Goal: Task Accomplishment & Management: Use online tool/utility

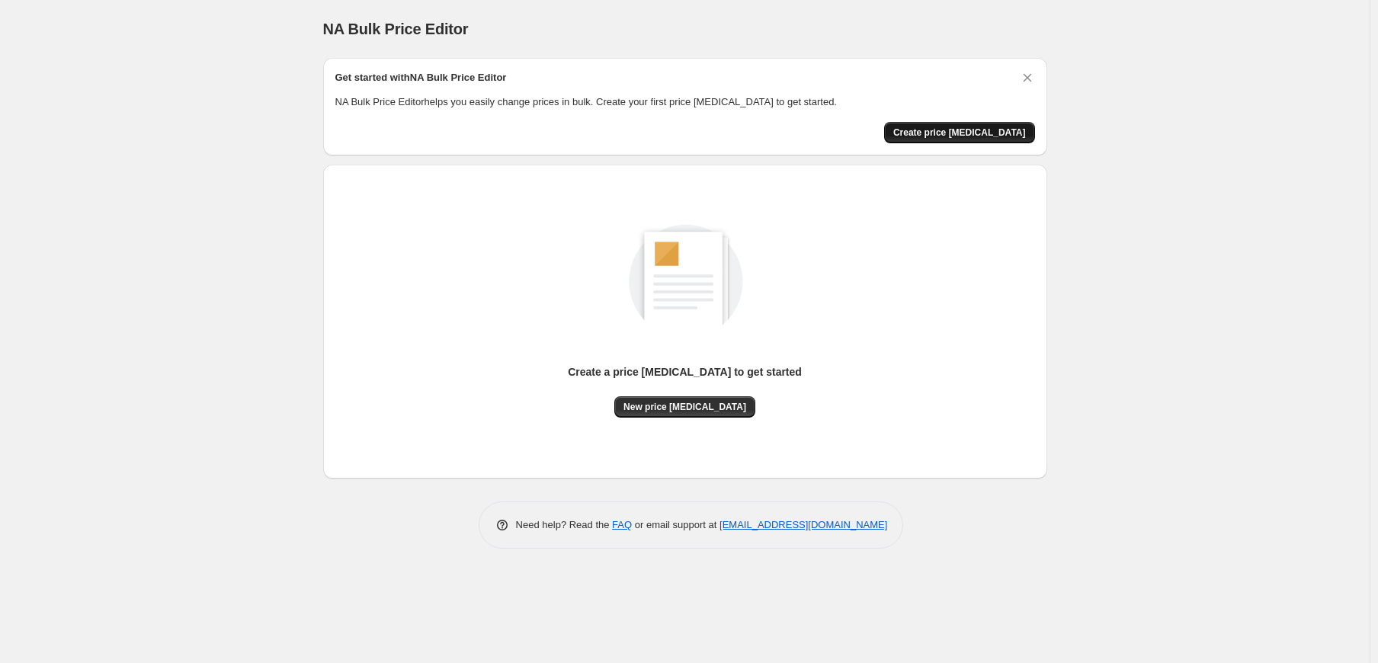
click at [982, 133] on span "Create price [MEDICAL_DATA]" at bounding box center [959, 133] width 133 height 12
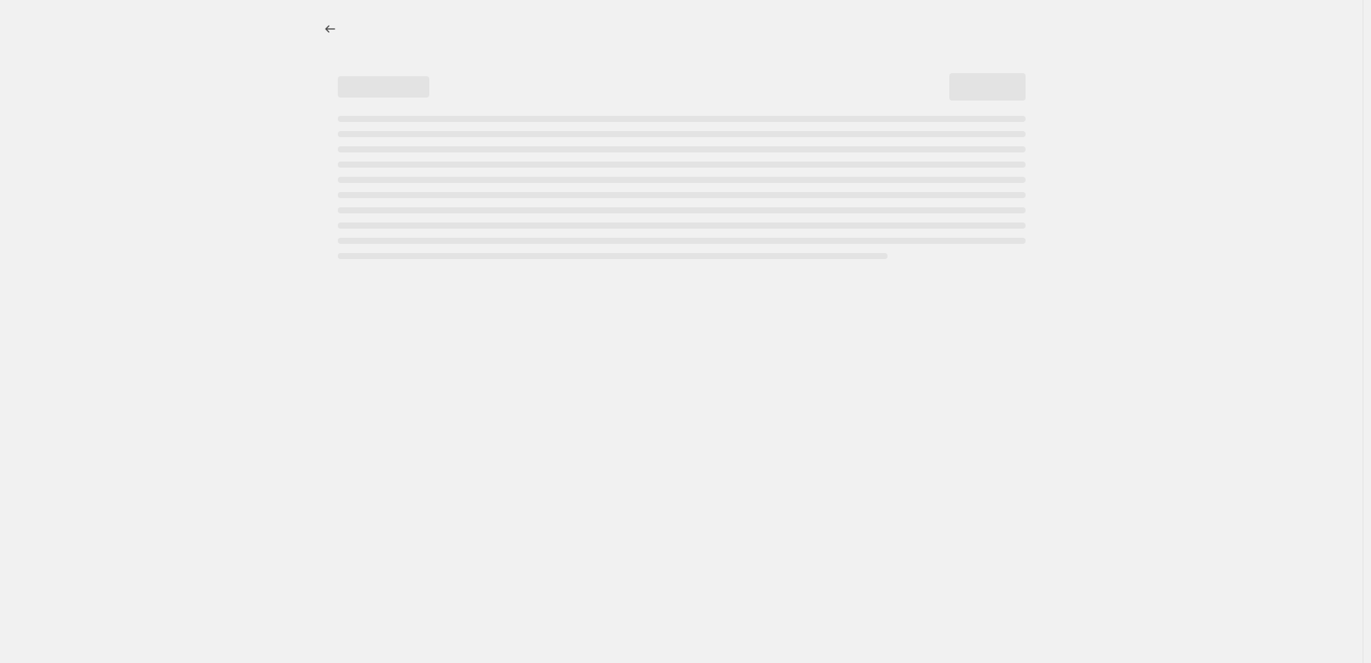
select select "percentage"
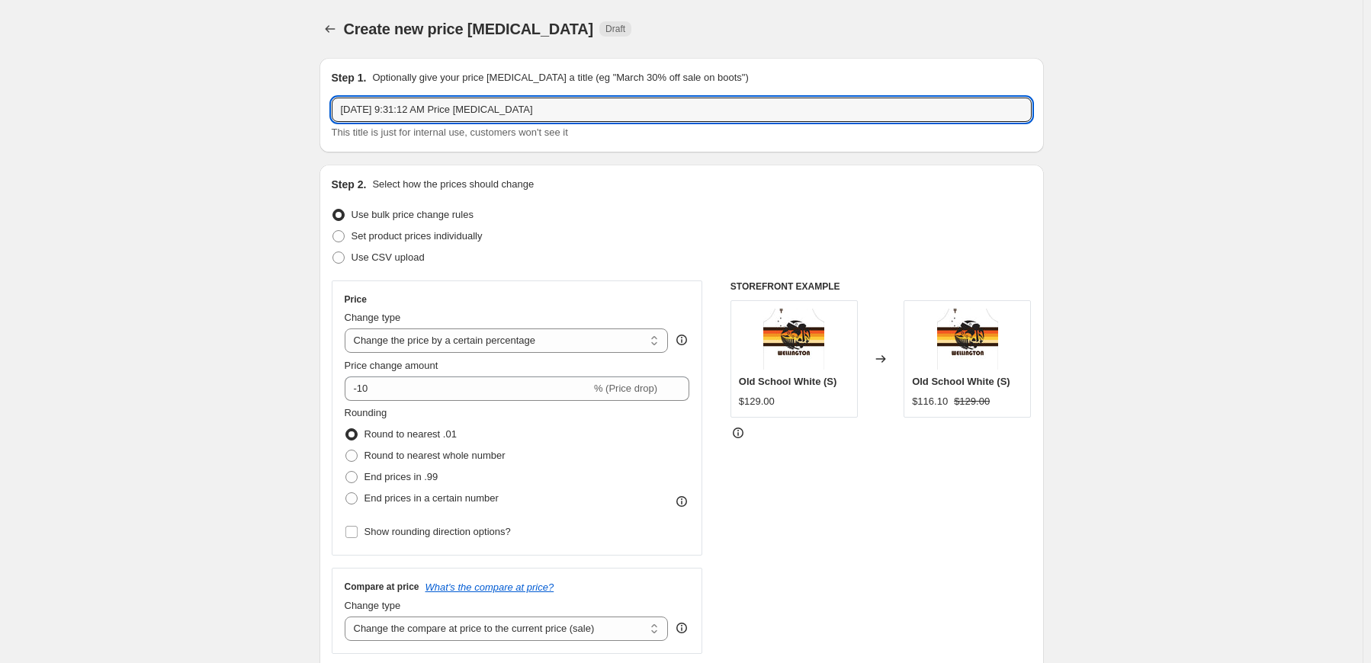
drag, startPoint x: 585, startPoint y: 105, endPoint x: 198, endPoint y: 93, distance: 387.4
type input "Short of the week"
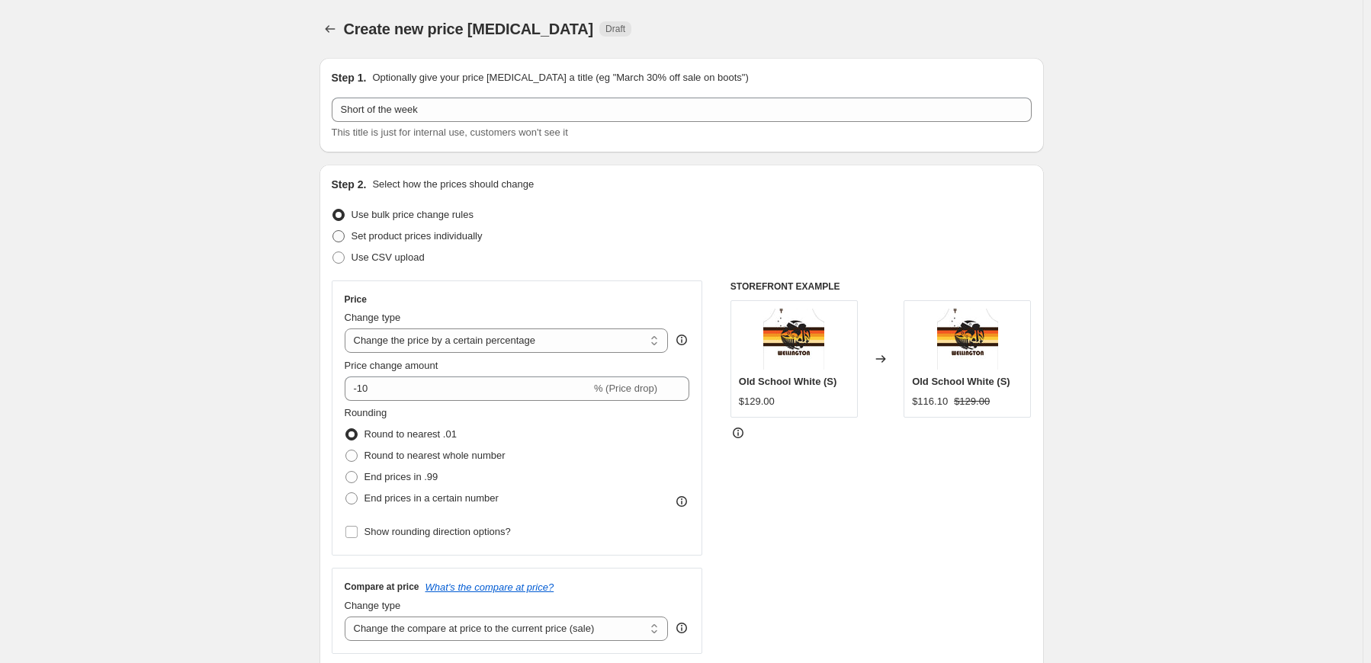
click at [418, 234] on span "Set product prices individually" at bounding box center [416, 235] width 131 height 11
click at [333, 231] on input "Set product prices individually" at bounding box center [332, 230] width 1 height 1
radio input "true"
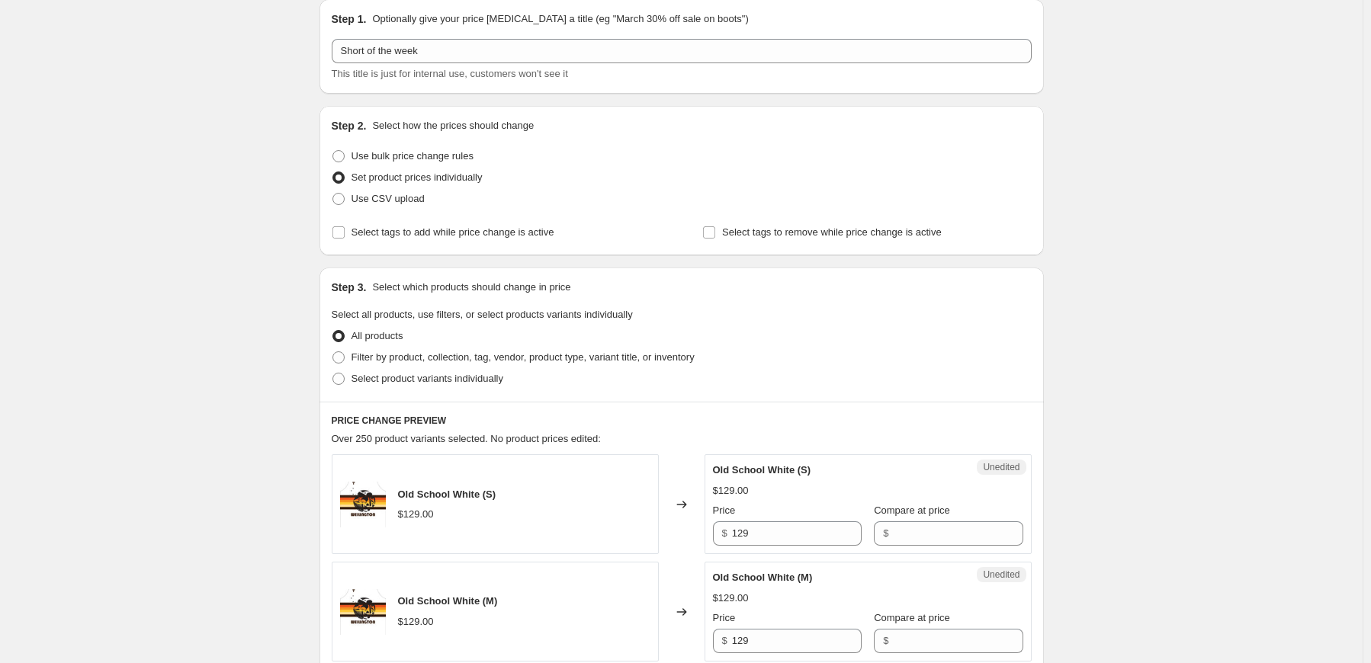
scroll to position [76, 0]
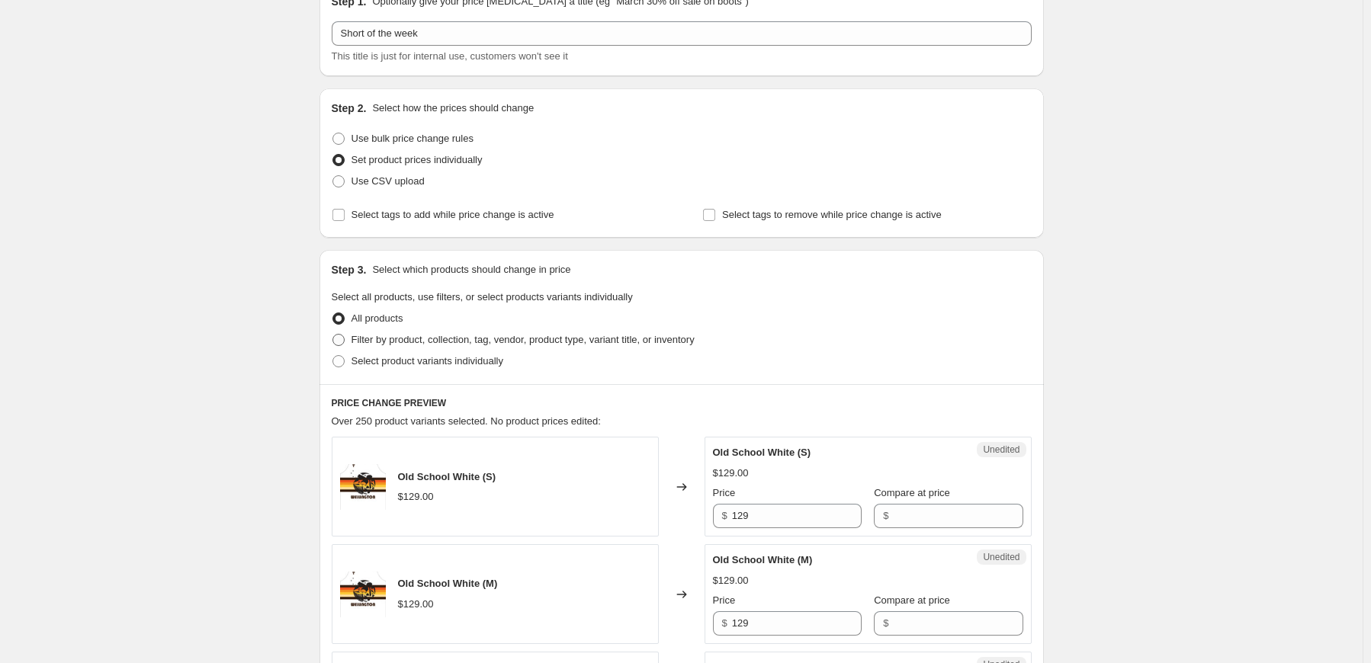
click at [415, 338] on span "Filter by product, collection, tag, vendor, product type, variant title, or inv…" at bounding box center [522, 339] width 343 height 11
click at [333, 335] on input "Filter by product, collection, tag, vendor, product type, variant title, or inv…" at bounding box center [332, 334] width 1 height 1
radio input "true"
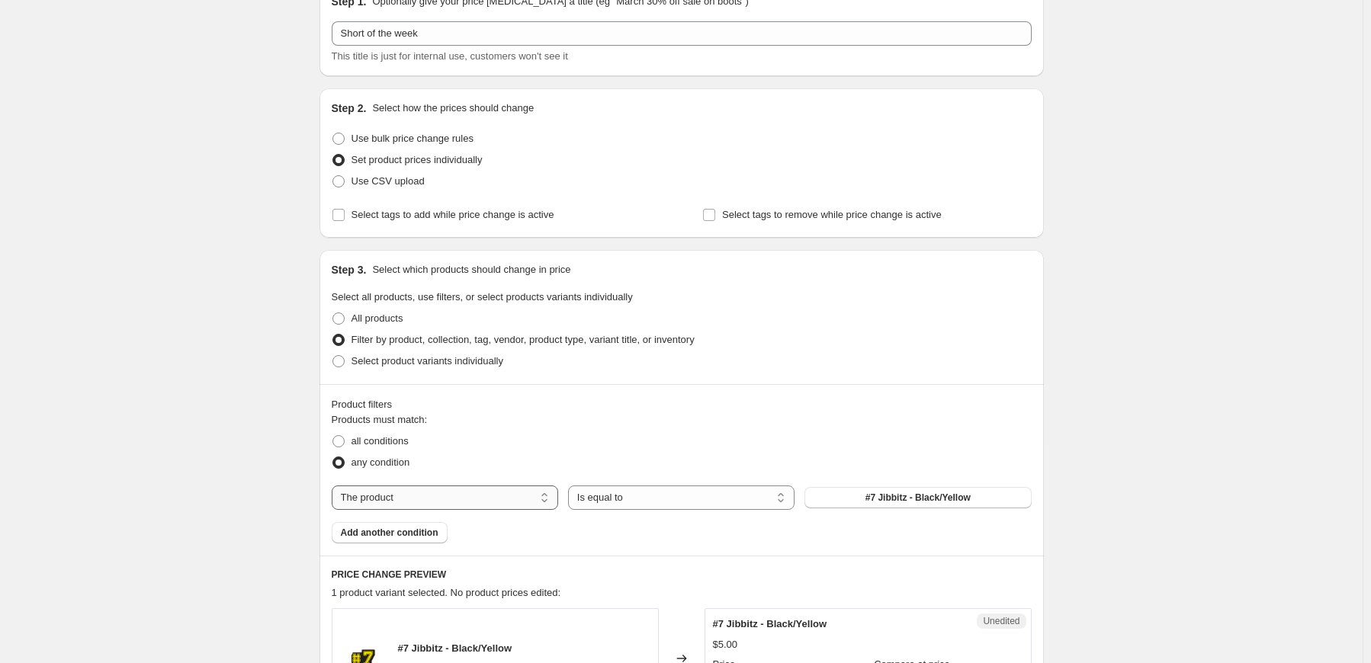
click at [546, 509] on select "The product The product's collection The product's tag The product's vendor The…" at bounding box center [445, 498] width 226 height 24
select select "tag"
click at [939, 499] on span "Accessory" at bounding box center [917, 498] width 46 height 12
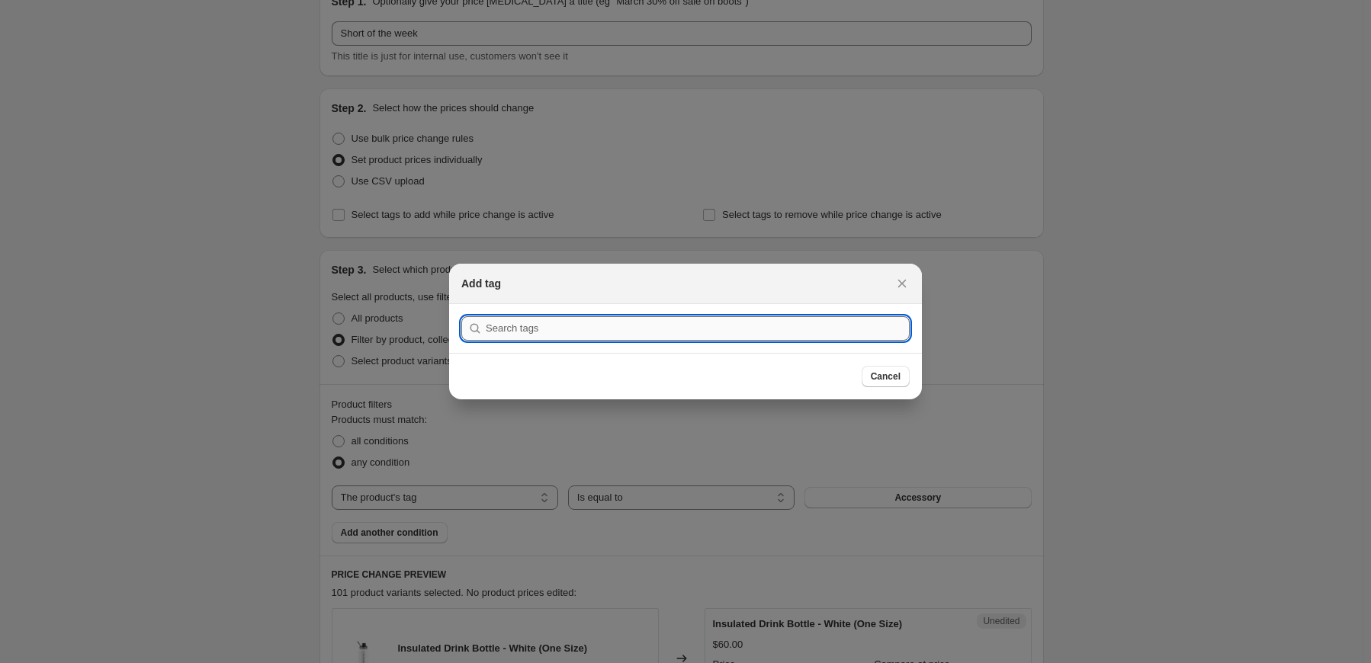
click at [666, 325] on input ":r6f:" at bounding box center [698, 328] width 424 height 24
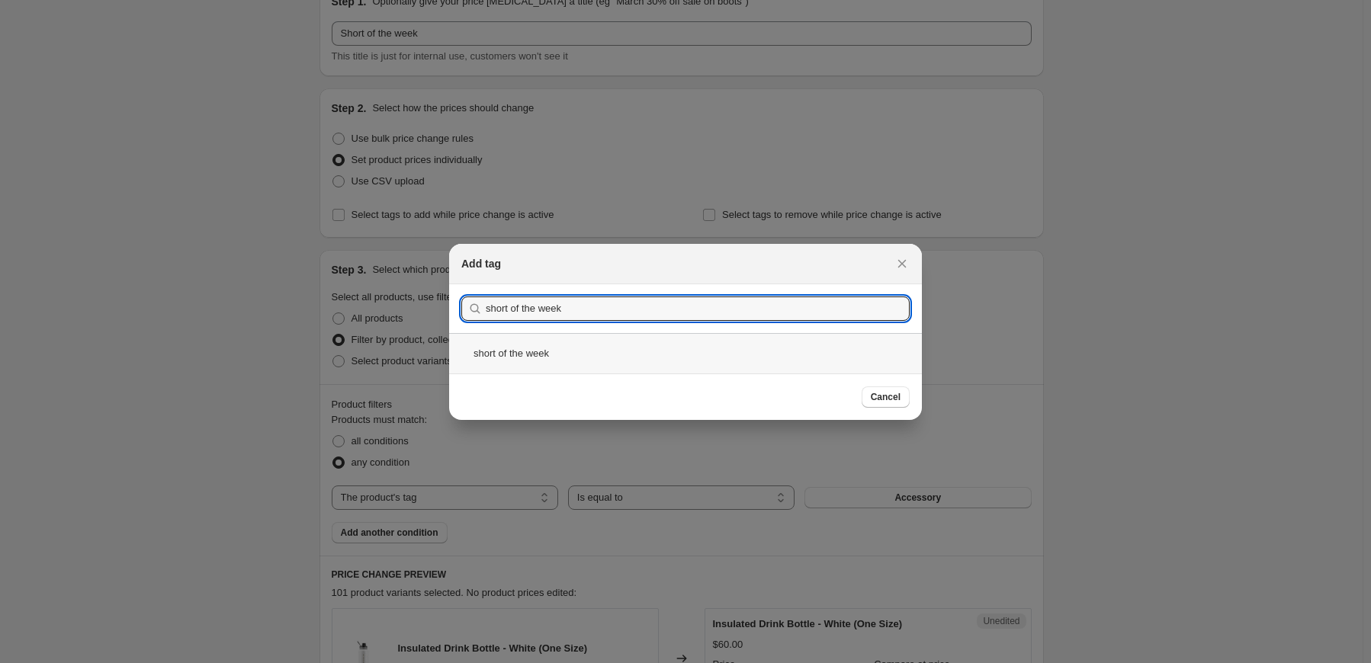
type input "short of the week"
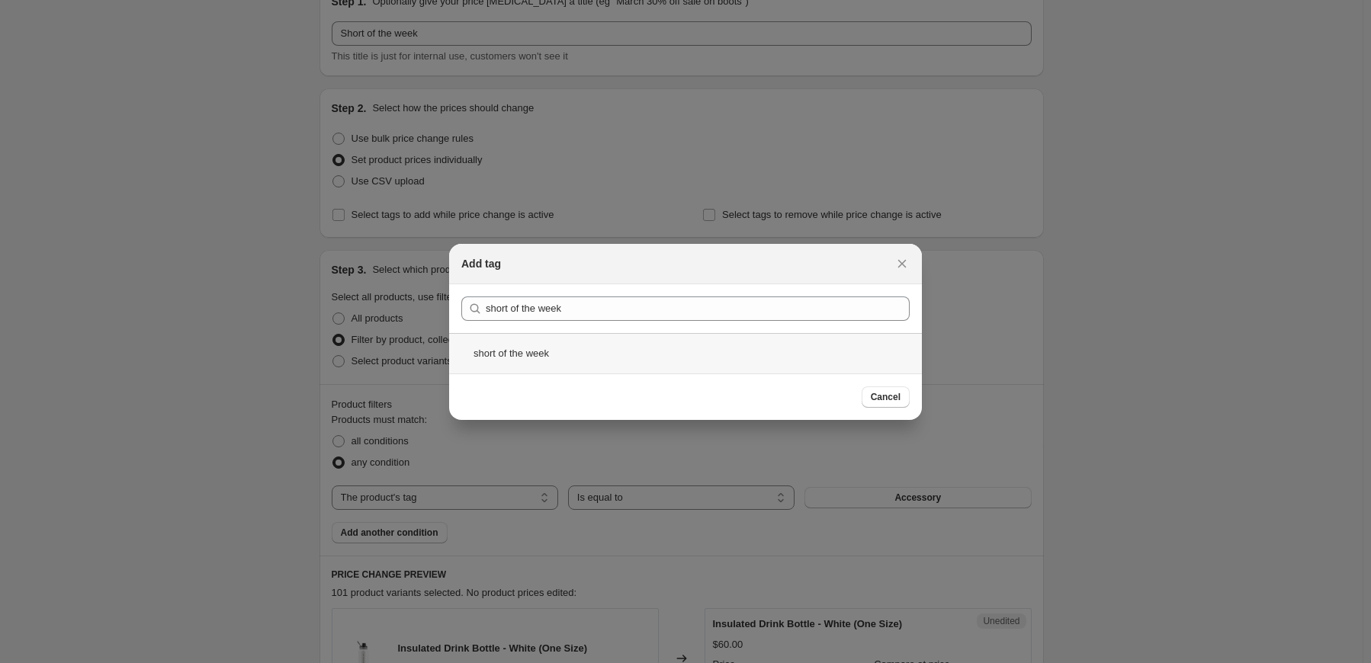
click at [563, 351] on div "short of the week" at bounding box center [685, 353] width 473 height 40
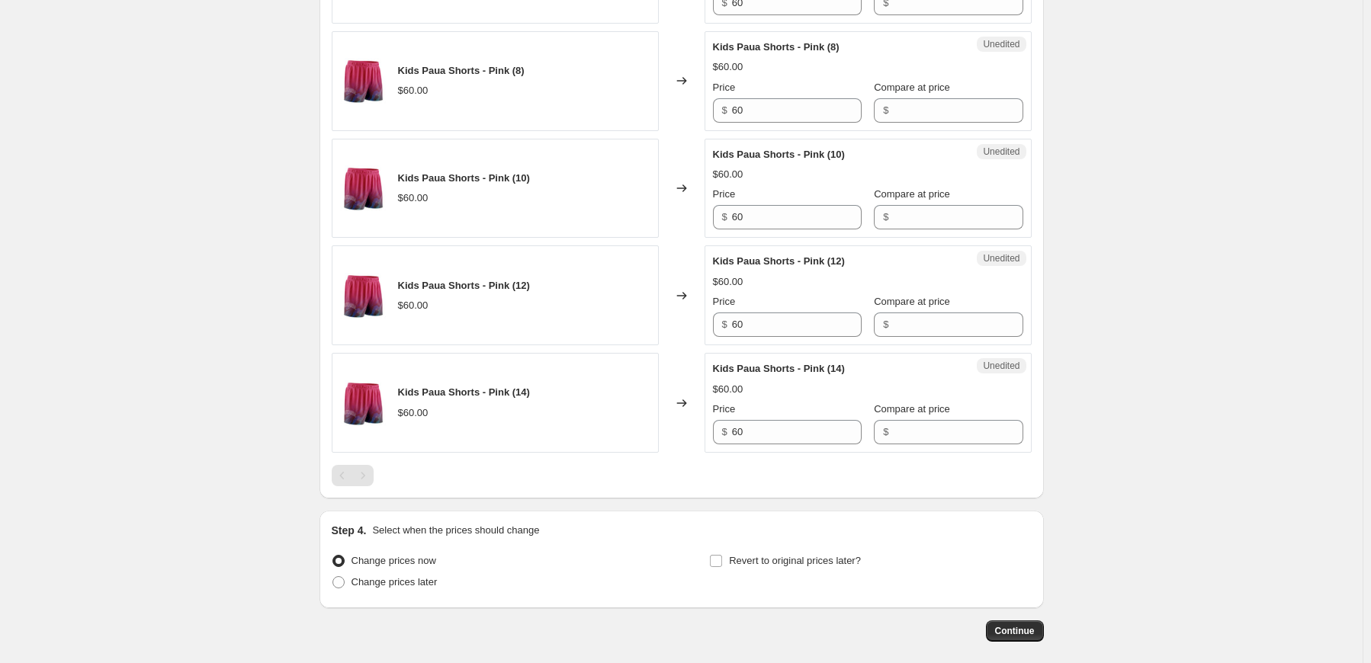
scroll to position [1473, 0]
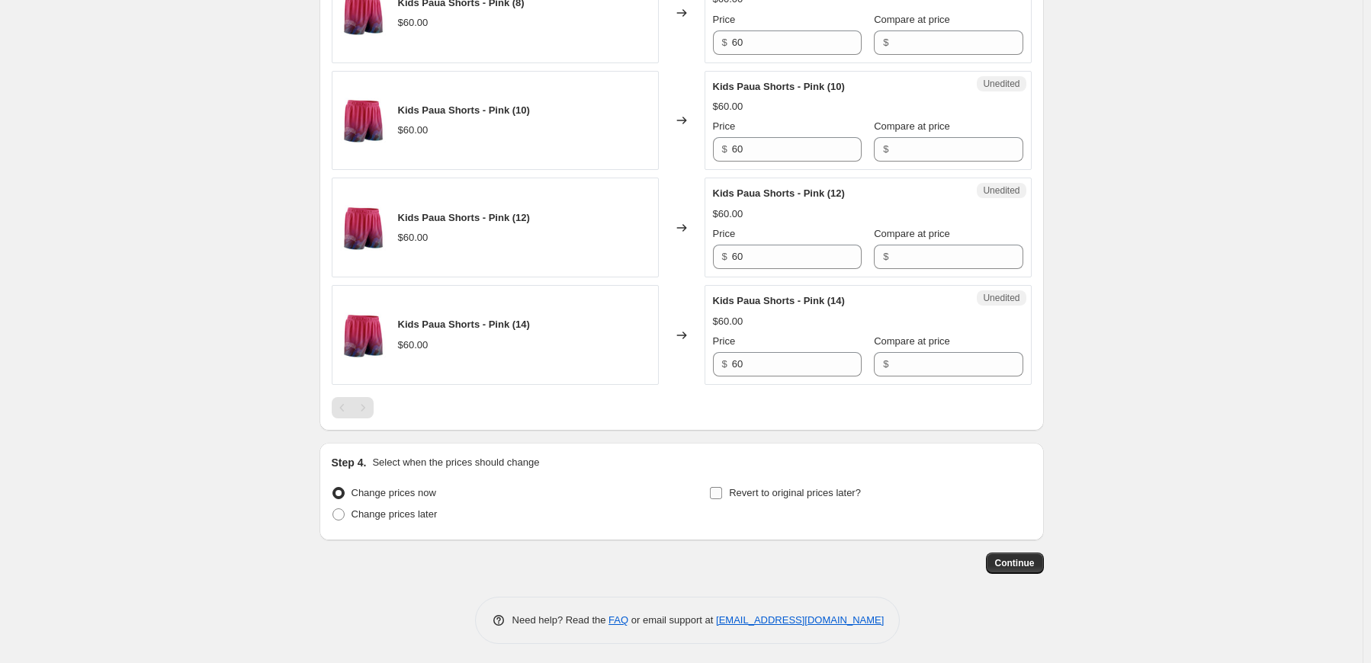
click at [722, 491] on input "Revert to original prices later?" at bounding box center [716, 493] width 12 height 12
checkbox input "true"
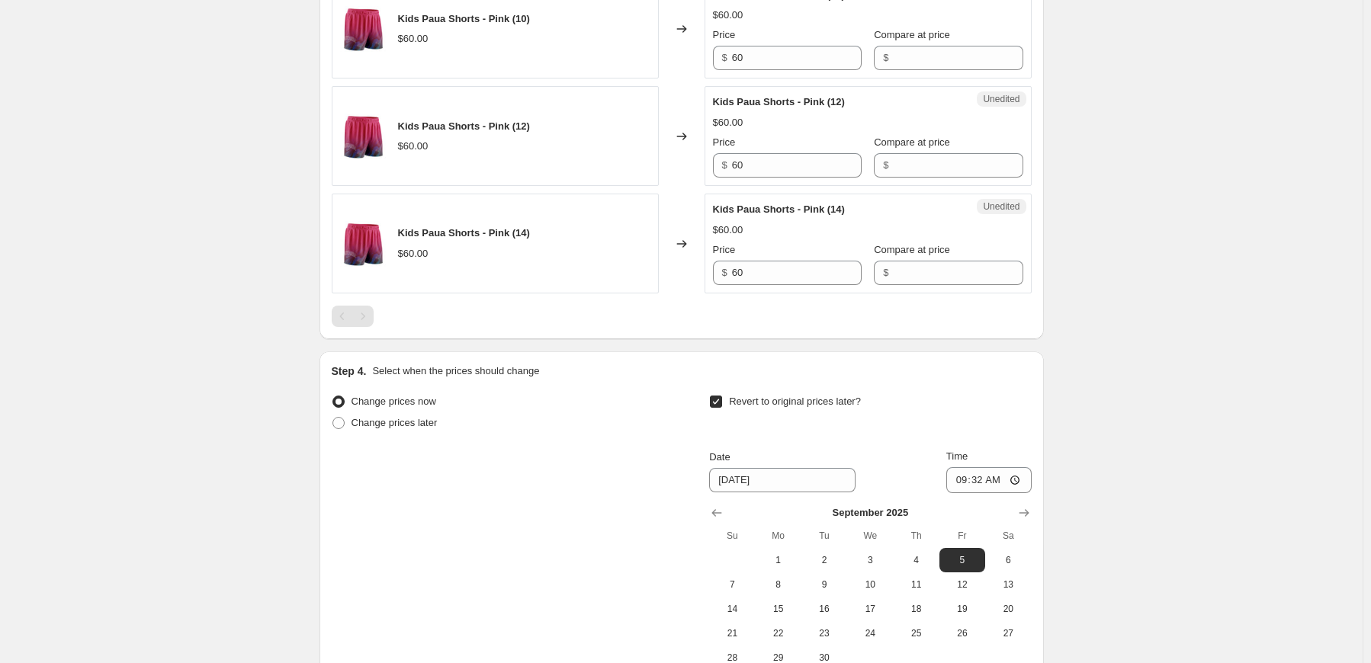
scroll to position [1701, 0]
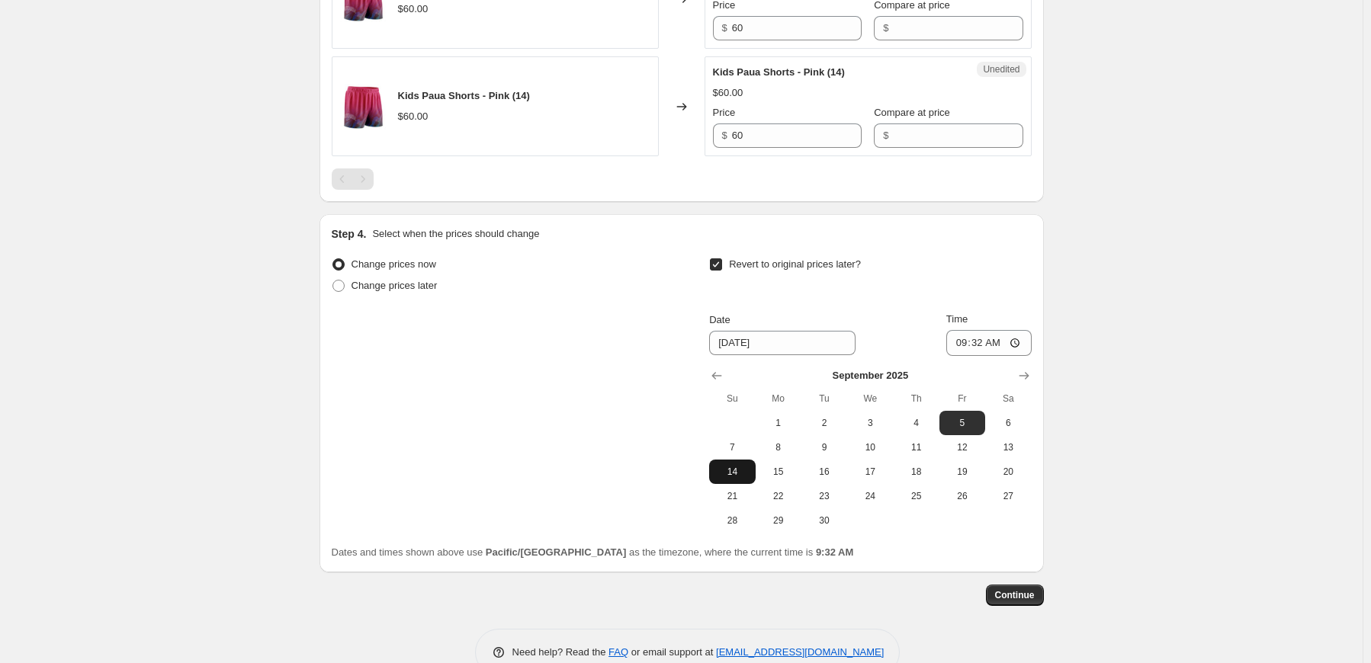
click at [749, 466] on span "14" at bounding box center [732, 472] width 34 height 12
type input "[DATE]"
click at [1001, 341] on input "09:32" at bounding box center [988, 343] width 85 height 26
click at [966, 340] on input "09:32" at bounding box center [988, 343] width 85 height 26
type input "23:59"
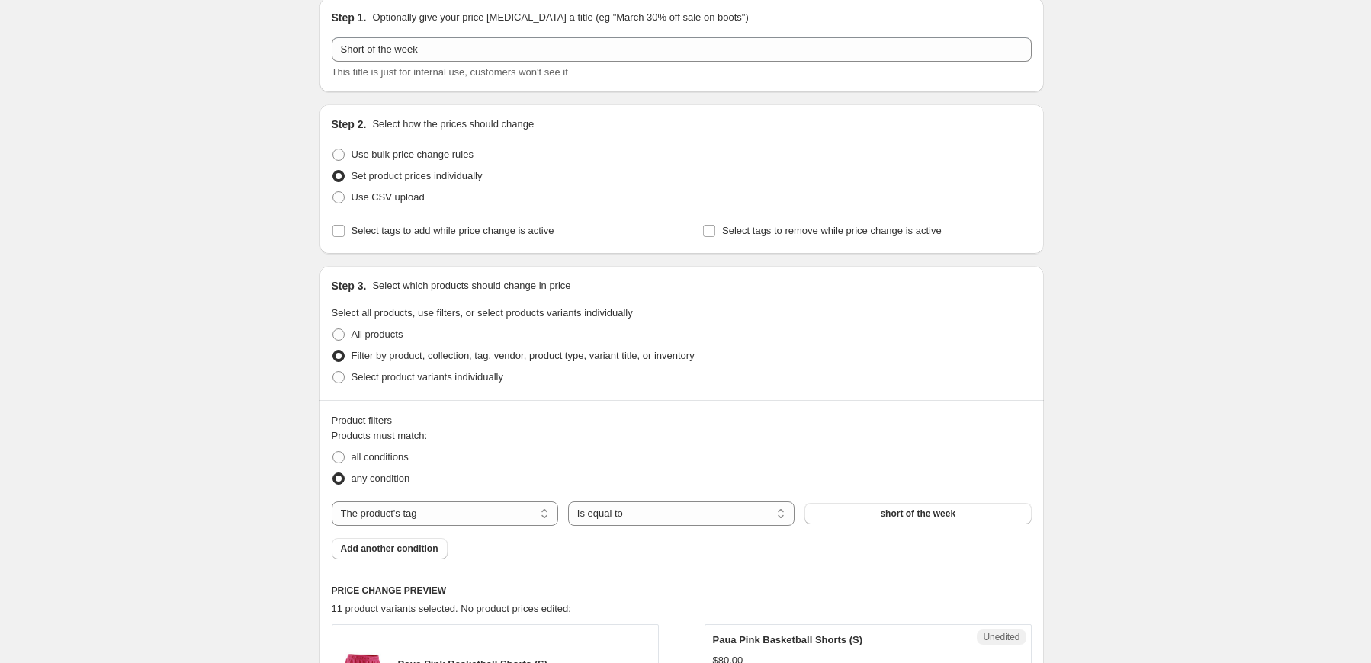
scroll to position [24, 0]
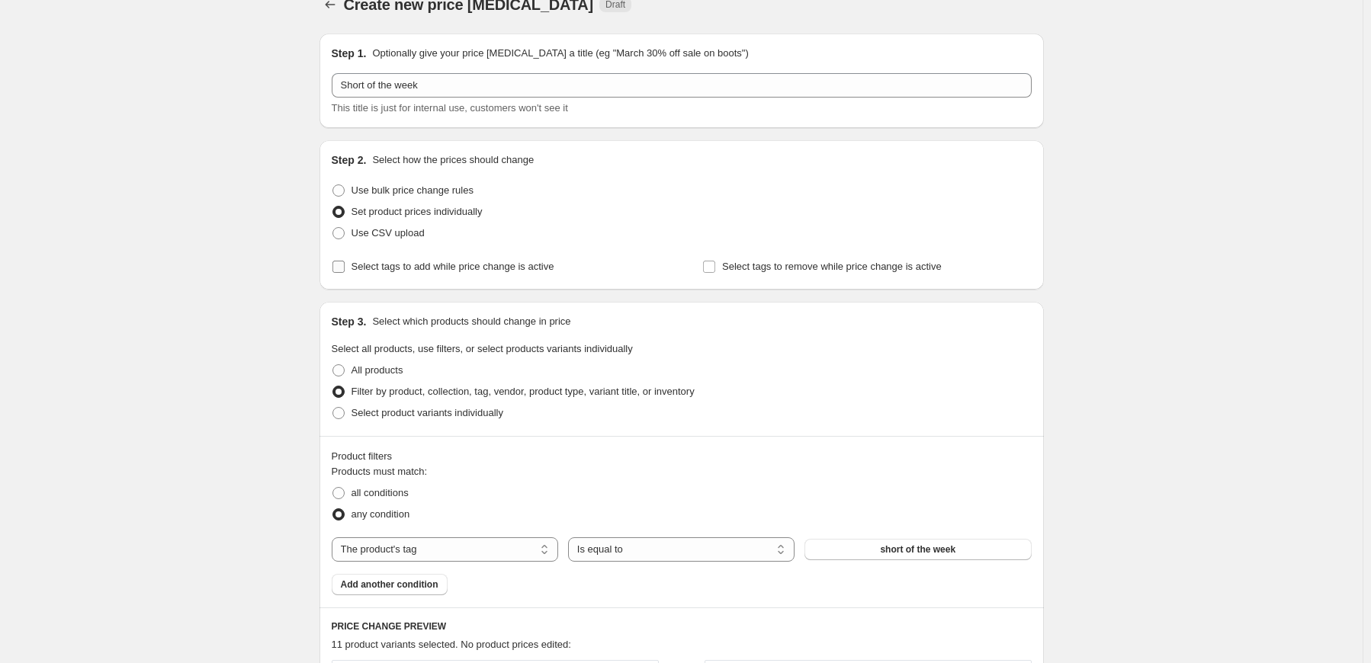
click at [440, 271] on span "Select tags to add while price change is active" at bounding box center [452, 266] width 203 height 11
click at [345, 271] on input "Select tags to add while price change is active" at bounding box center [338, 267] width 12 height 12
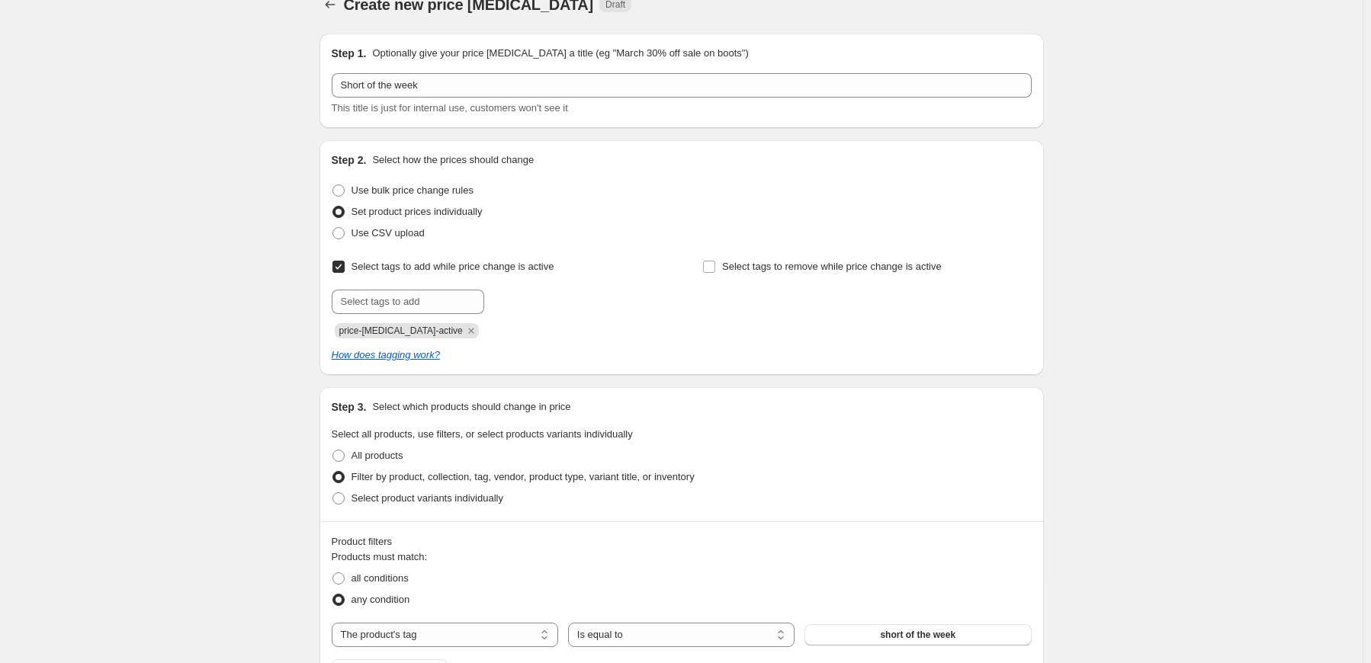
click at [440, 271] on span "Select tags to add while price change is active" at bounding box center [452, 266] width 203 height 11
click at [345, 271] on input "Select tags to add while price change is active" at bounding box center [338, 267] width 12 height 12
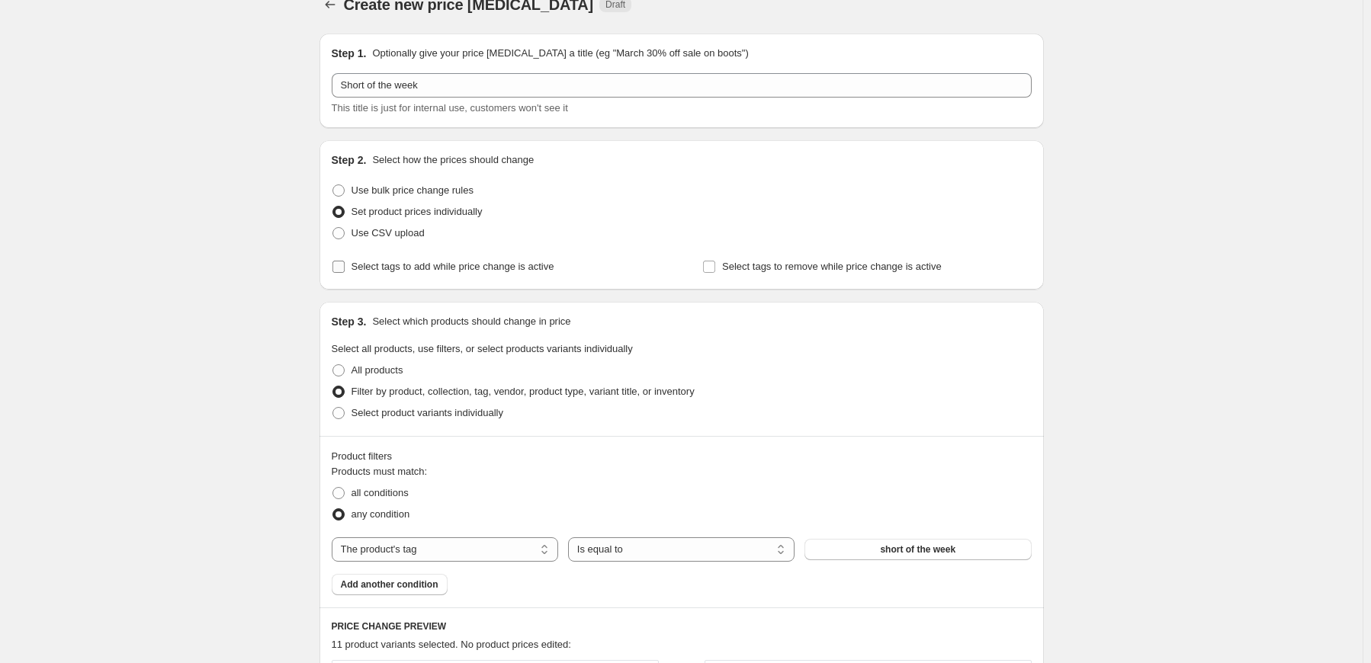
click at [421, 268] on span "Select tags to add while price change is active" at bounding box center [452, 266] width 203 height 11
click at [345, 268] on input "Select tags to add while price change is active" at bounding box center [338, 267] width 12 height 12
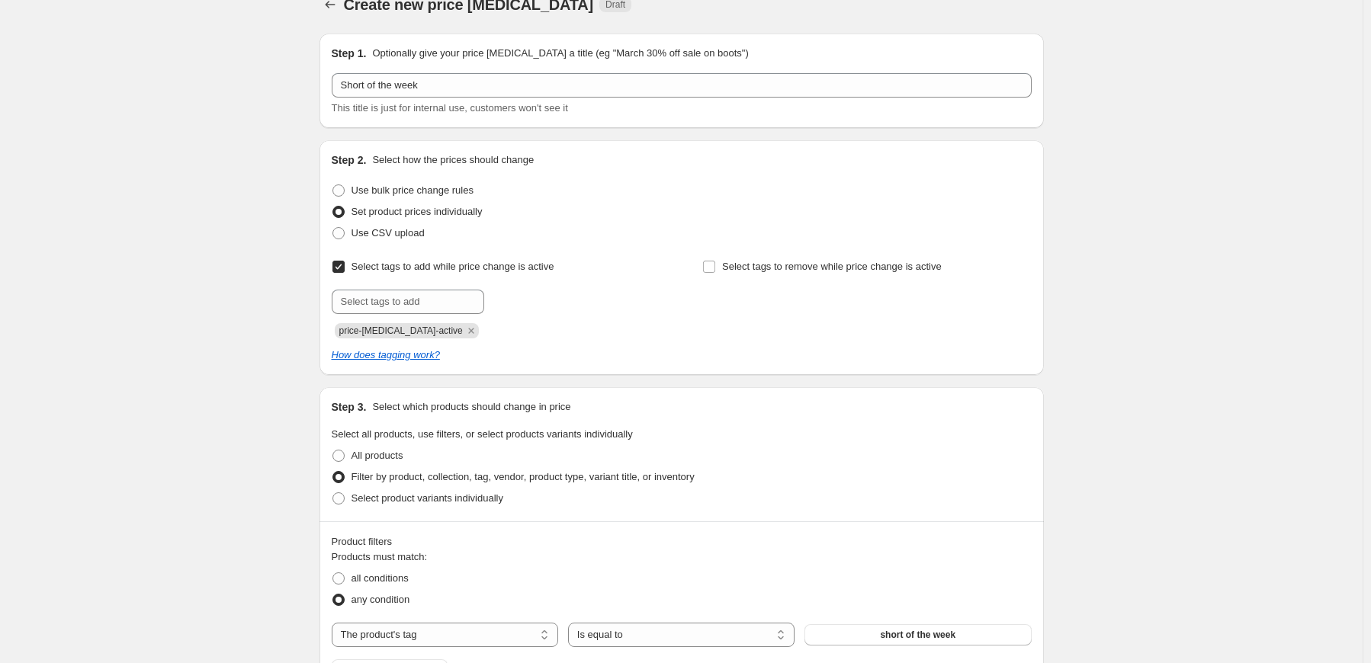
click at [421, 268] on span "Select tags to add while price change is active" at bounding box center [452, 266] width 203 height 11
click at [345, 268] on input "Select tags to add while price change is active" at bounding box center [338, 267] width 12 height 12
checkbox input "false"
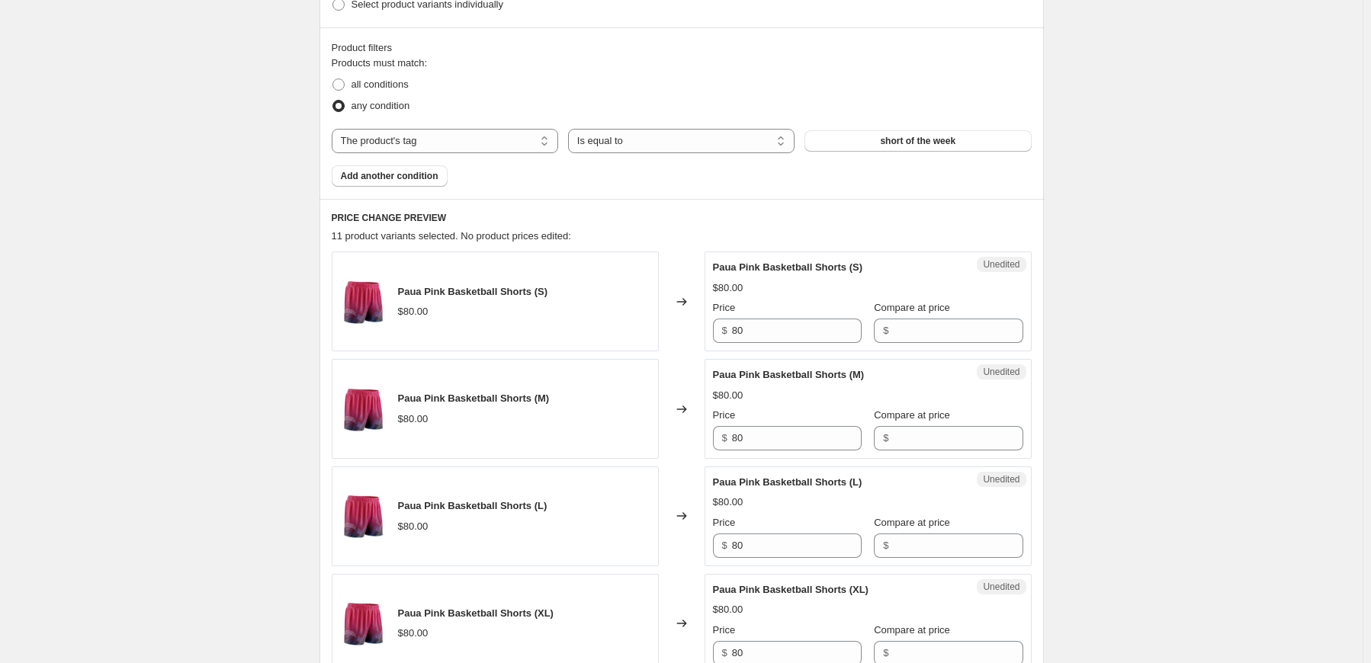
scroll to position [406, 0]
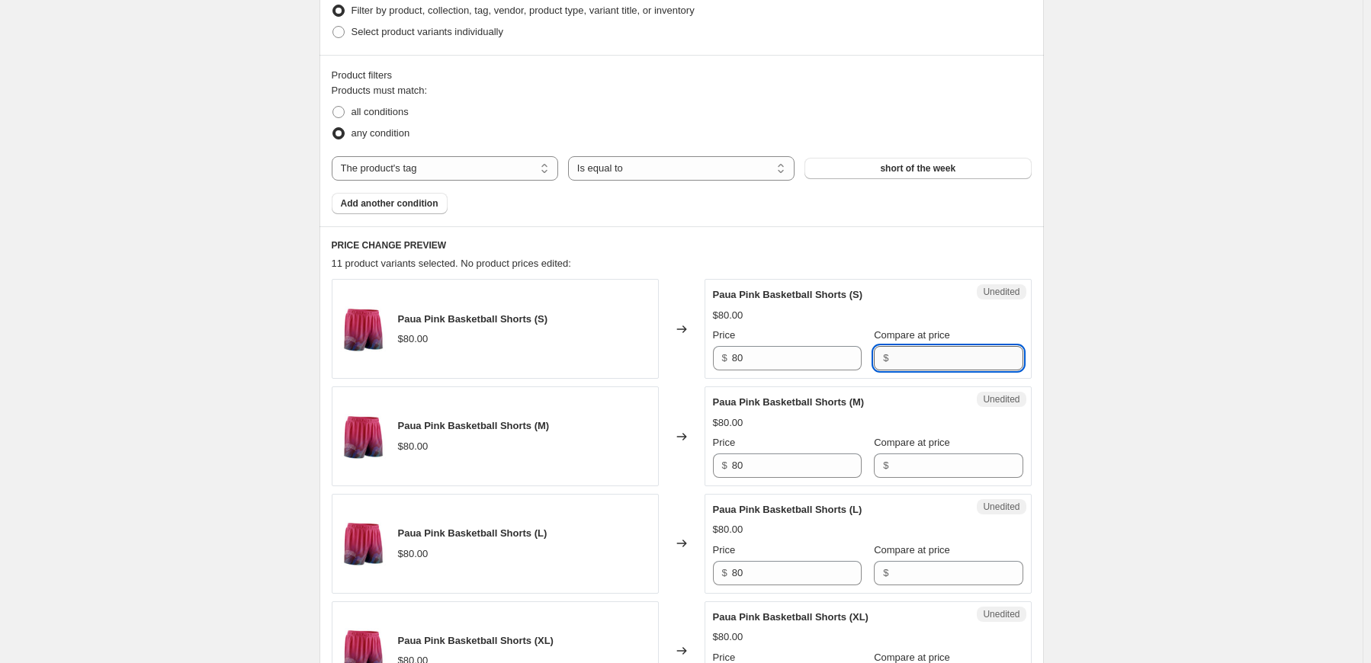
click at [941, 353] on input "Compare at price" at bounding box center [958, 358] width 130 height 24
click at [922, 469] on div "Paua Pink Basketball Shorts (M) $80.00 Price $ 80 Compare at price $" at bounding box center [868, 436] width 310 height 83
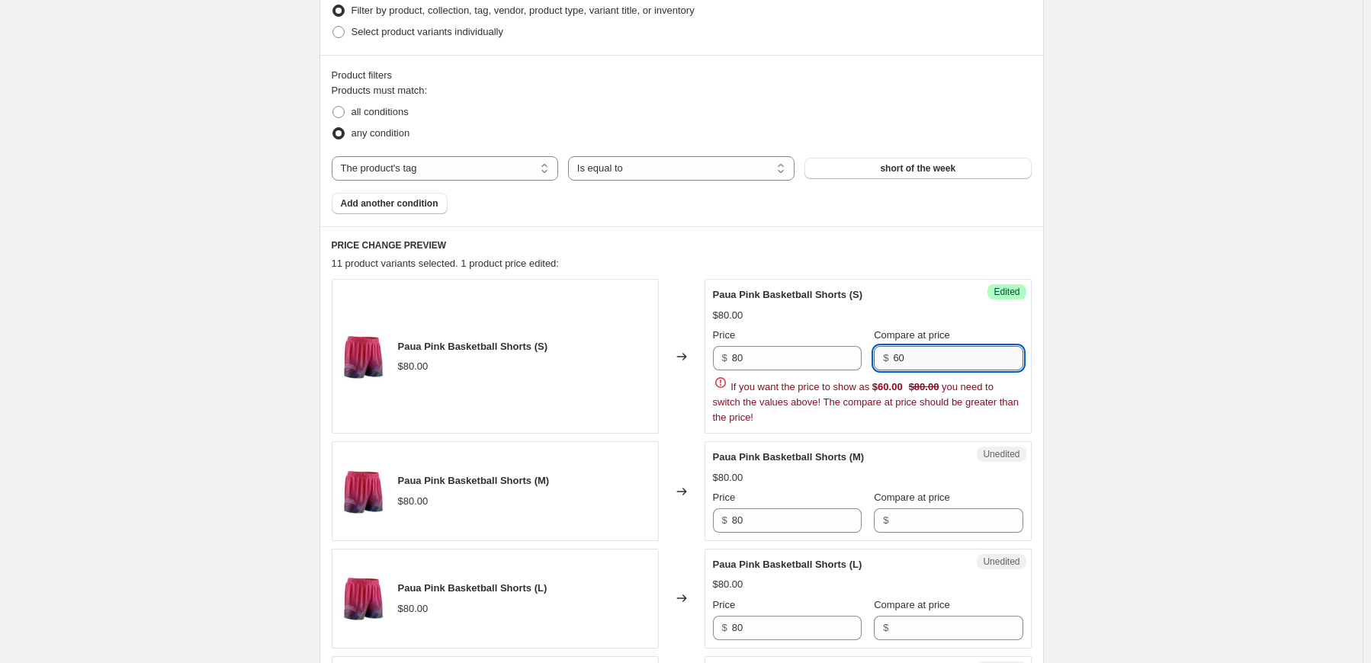
click at [919, 352] on input "60" at bounding box center [958, 358] width 130 height 24
type input "6"
click at [794, 363] on input "80" at bounding box center [797, 358] width 130 height 24
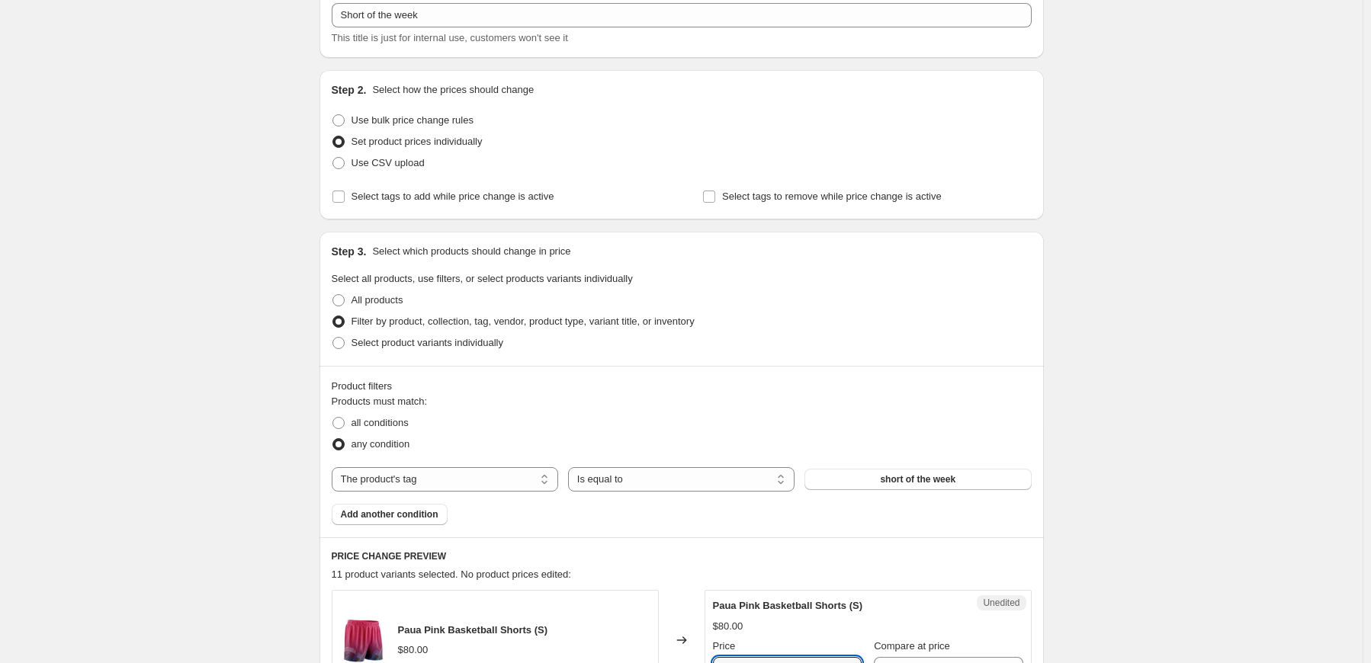
scroll to position [0, 0]
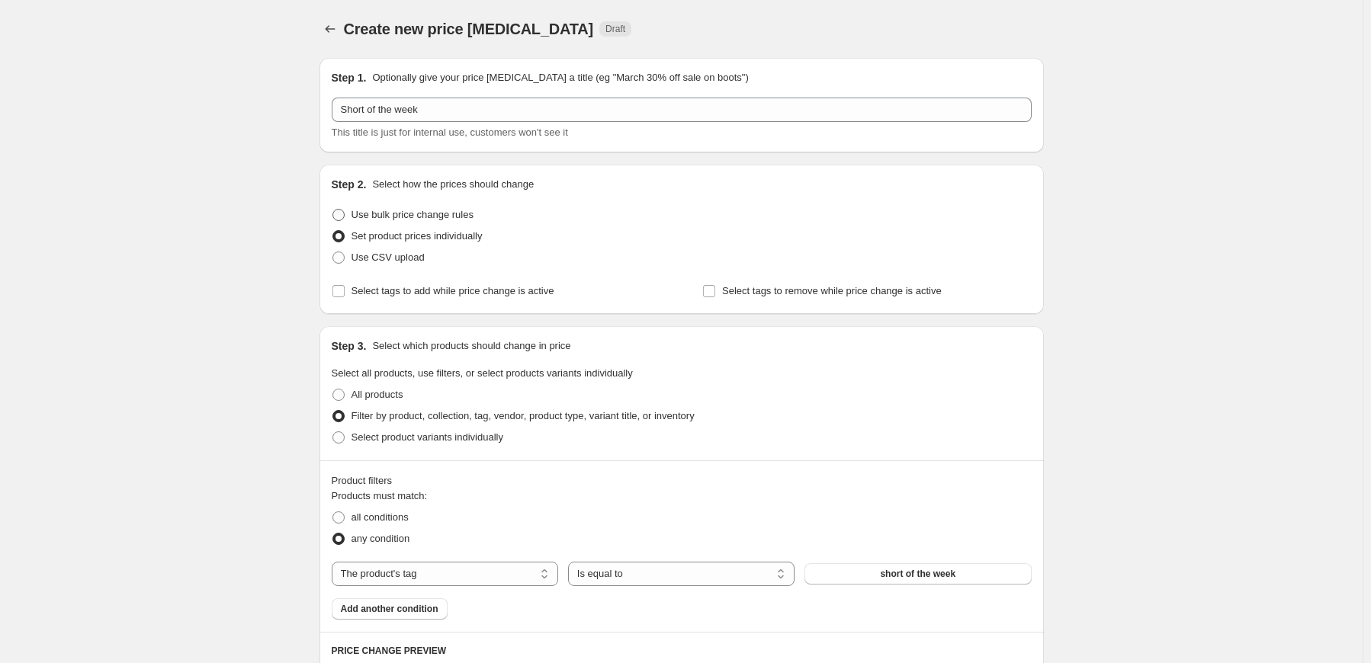
click at [451, 216] on span "Use bulk price change rules" at bounding box center [412, 214] width 122 height 11
click at [333, 210] on input "Use bulk price change rules" at bounding box center [332, 209] width 1 height 1
radio input "true"
select select "percentage"
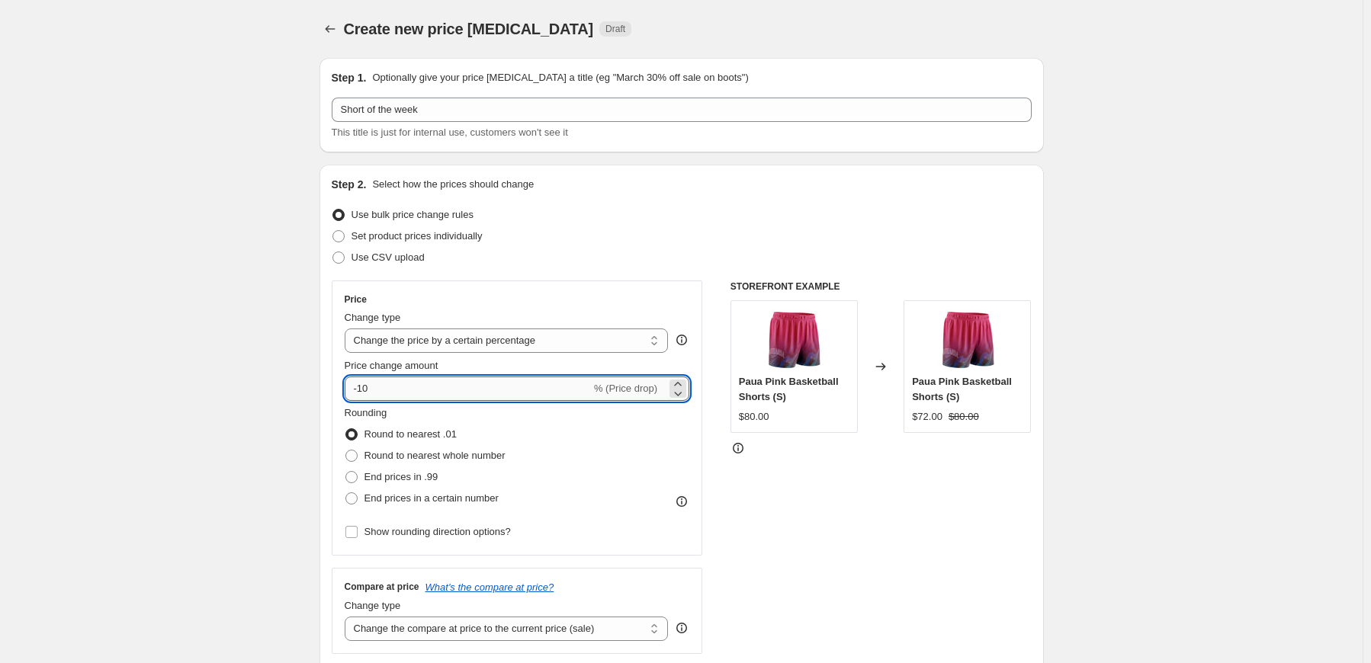
click at [368, 385] on input "-10" at bounding box center [468, 389] width 246 height 24
click at [653, 390] on span "% (Price drop)" at bounding box center [625, 388] width 63 height 11
click at [678, 386] on icon at bounding box center [677, 393] width 15 height 15
click at [678, 399] on icon at bounding box center [677, 393] width 15 height 15
click at [678, 380] on icon at bounding box center [677, 384] width 15 height 15
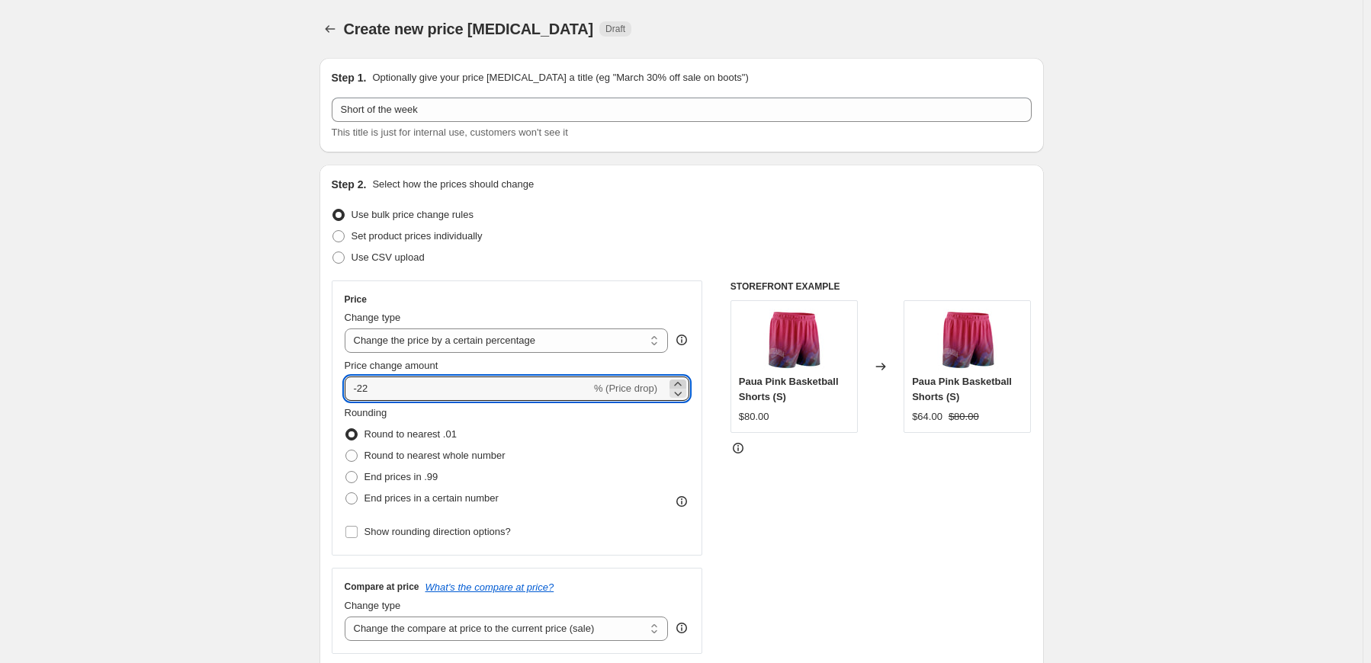
type input "-21"
click at [607, 348] on select "Change the price to a certain amount Change the price by a certain amount Chang…" at bounding box center [507, 341] width 324 height 24
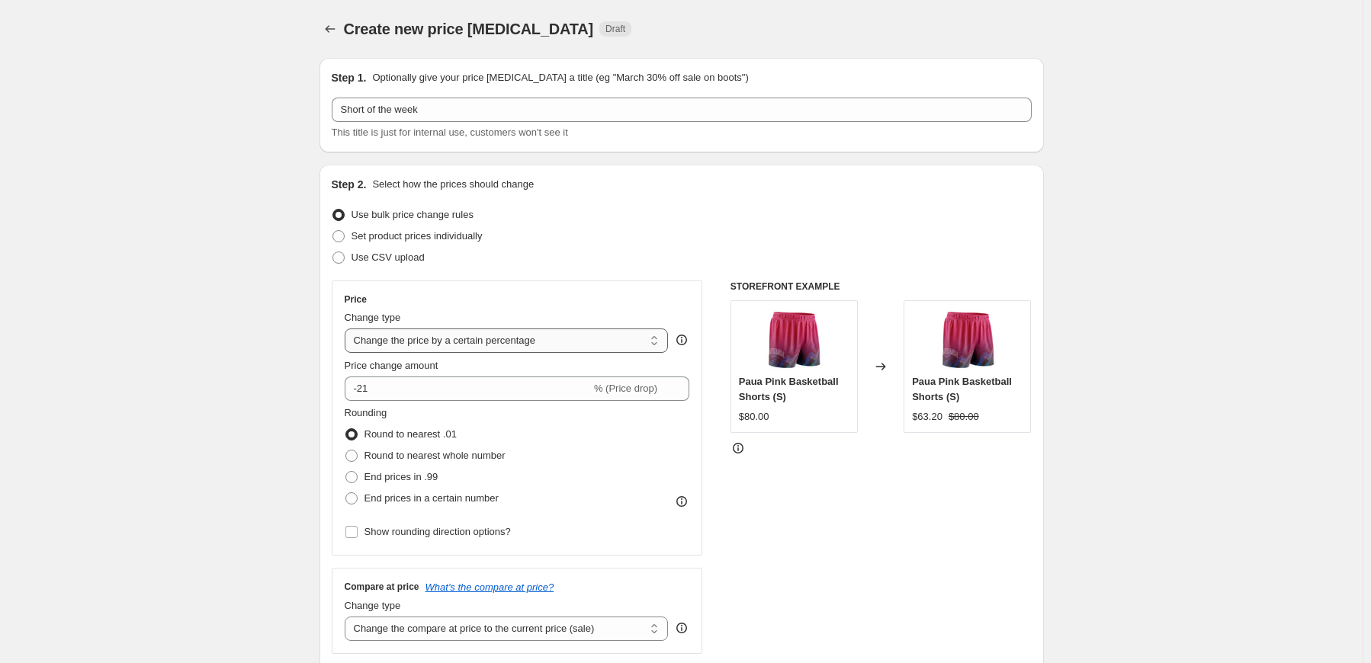
select select "by"
click at [348, 329] on select "Change the price to a certain amount Change the price by a certain amount Chang…" at bounding box center [507, 341] width 324 height 24
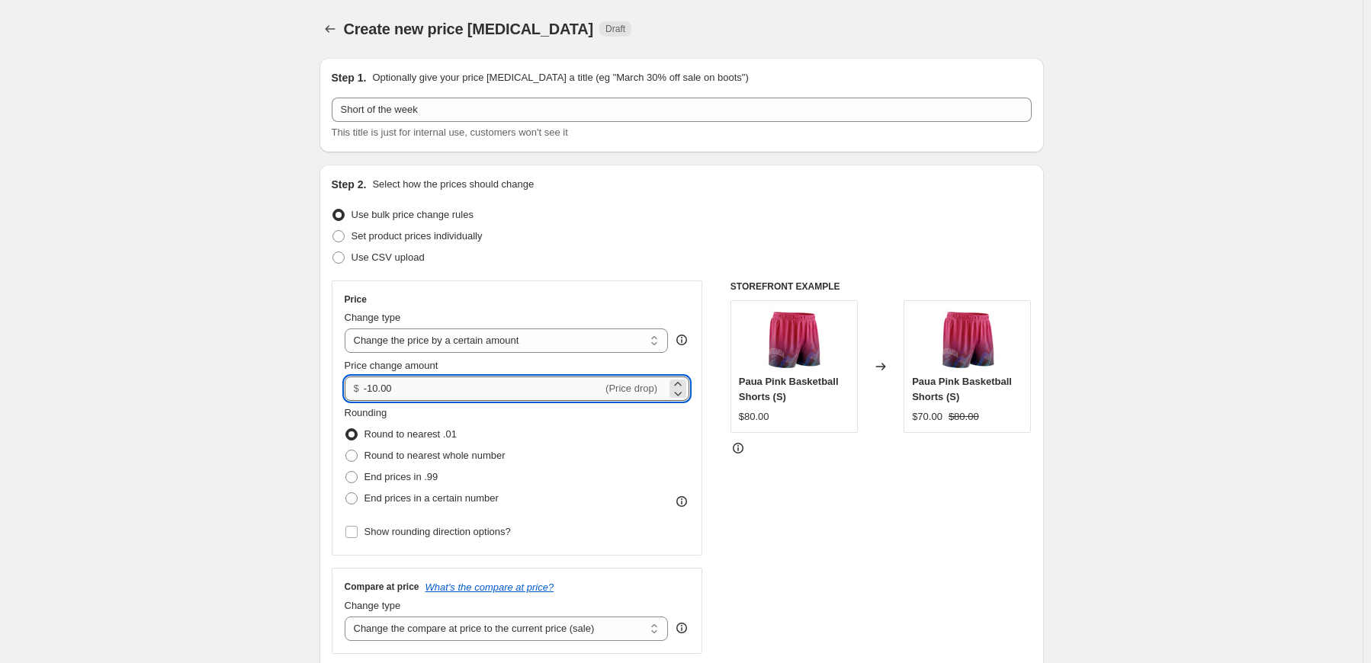
click at [378, 389] on input "-10.00" at bounding box center [483, 389] width 239 height 24
type input "-20.00"
click at [824, 532] on div "STOREFRONT EXAMPLE Paua Pink Basketball Shorts (S) $80.00 Changed to Paua Pink …" at bounding box center [880, 467] width 301 height 373
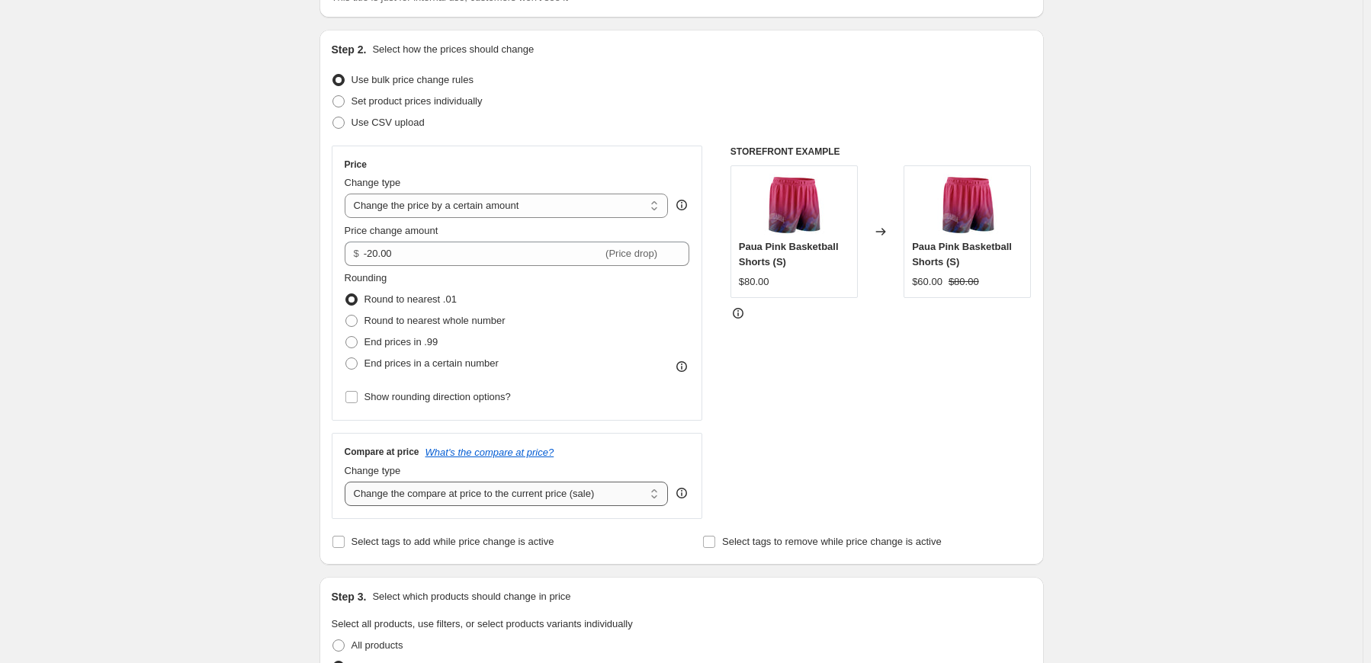
scroll to position [152, 0]
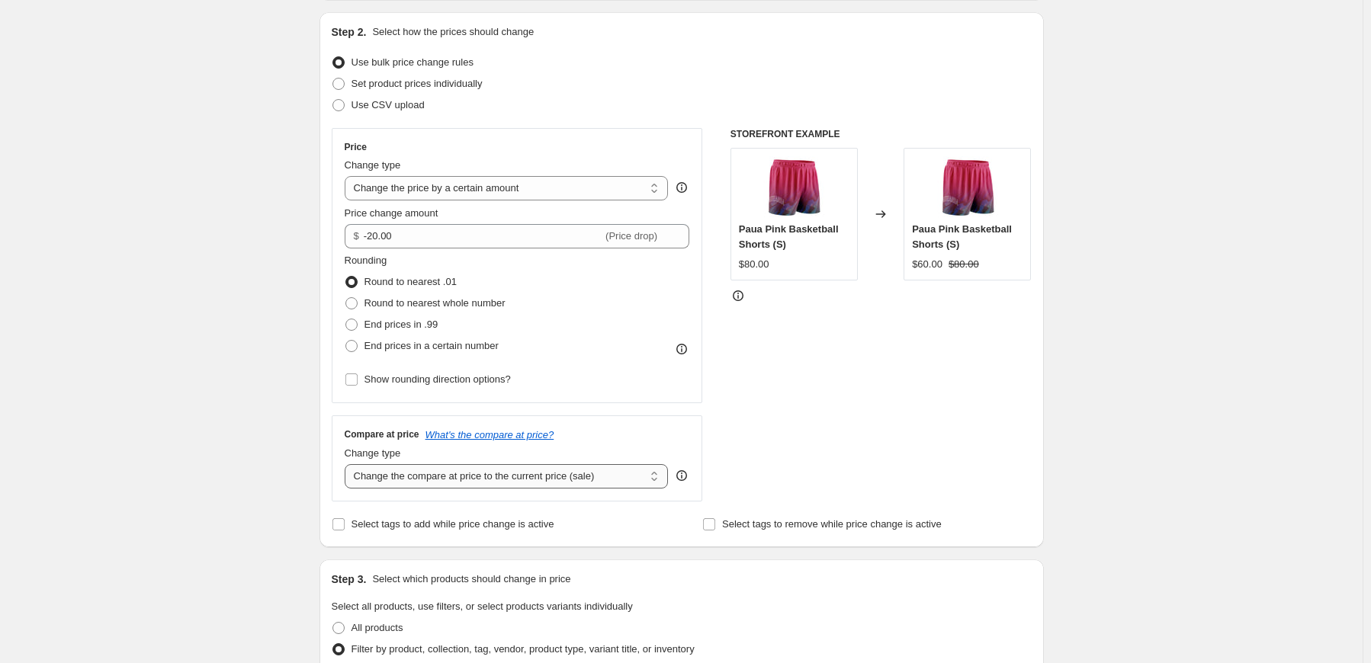
click at [636, 479] on select "Change the compare at price to the current price (sale) Change the compare at p…" at bounding box center [507, 476] width 324 height 24
click at [540, 475] on select "Change the compare at price to the current price (sale) Change the compare at p…" at bounding box center [507, 476] width 324 height 24
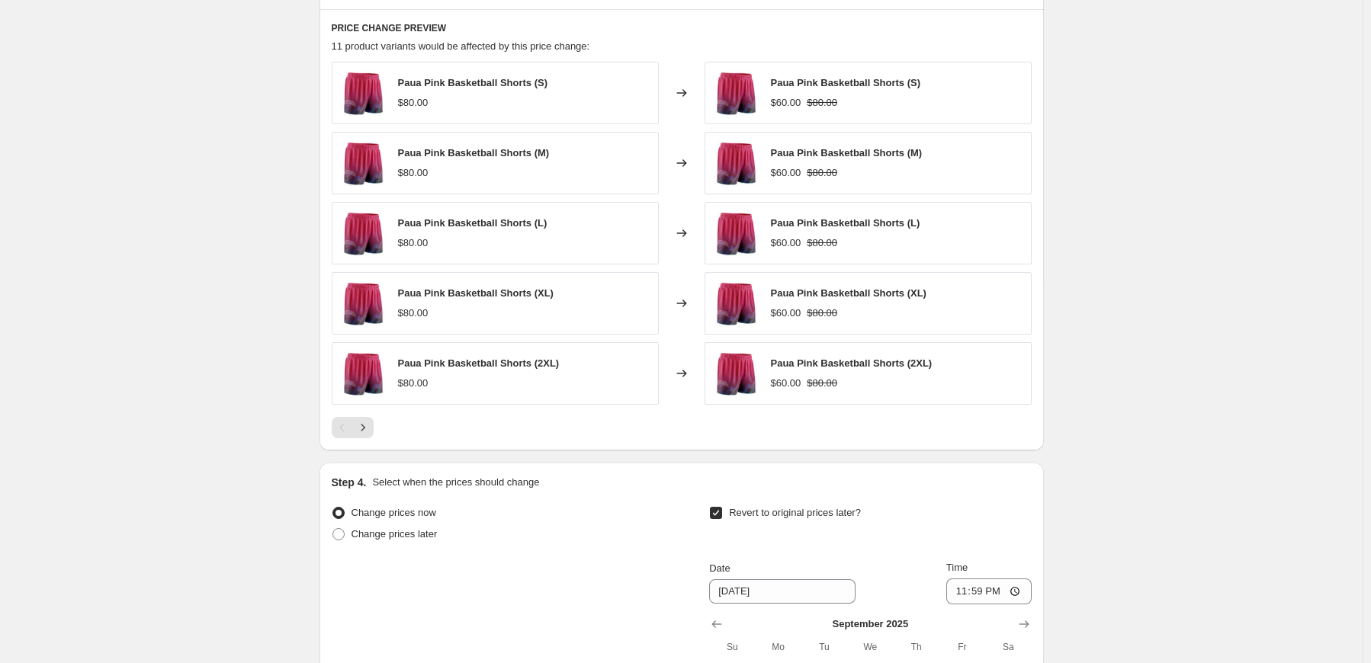
scroll to position [915, 0]
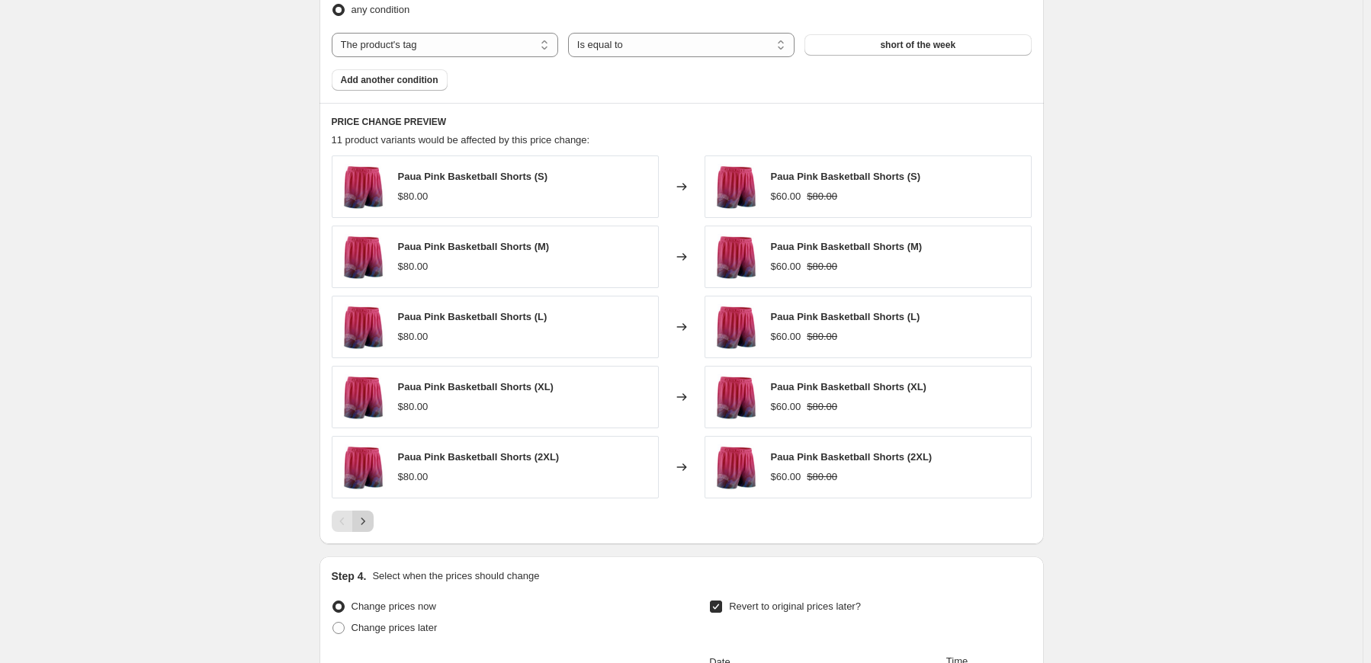
click at [367, 522] on icon "Next" at bounding box center [362, 521] width 15 height 15
click at [338, 521] on icon "Previous" at bounding box center [342, 521] width 15 height 15
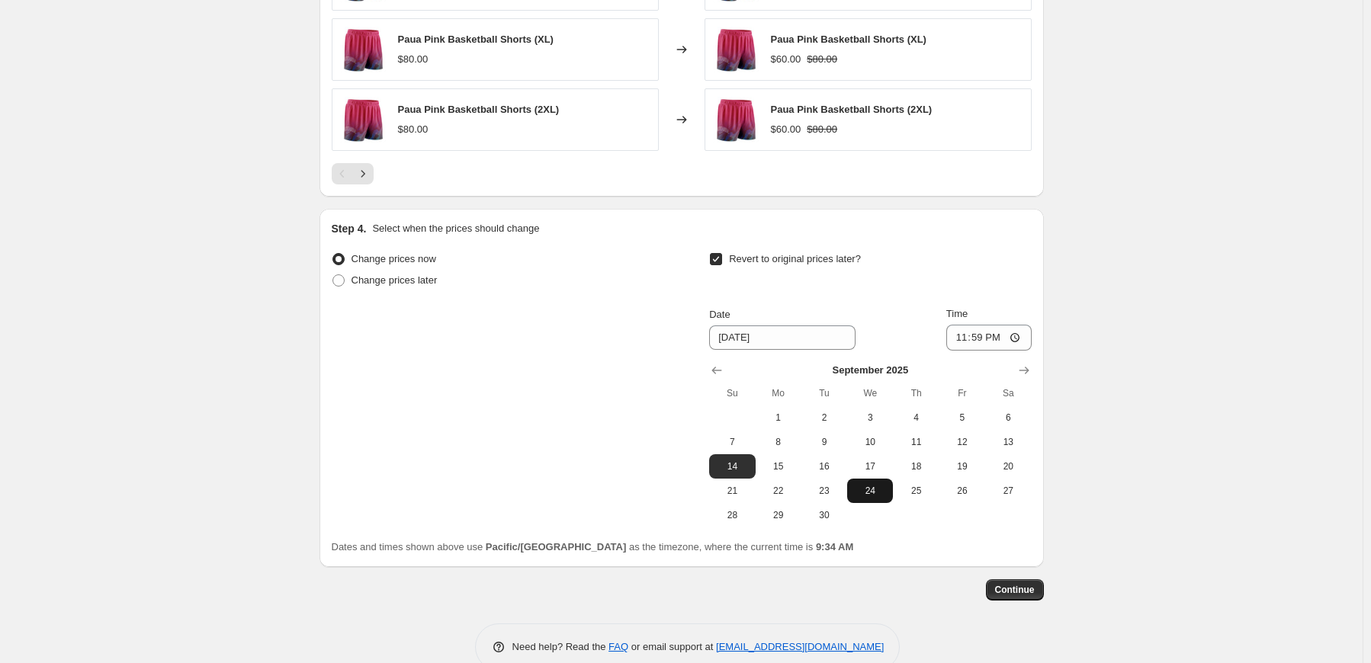
scroll to position [1290, 0]
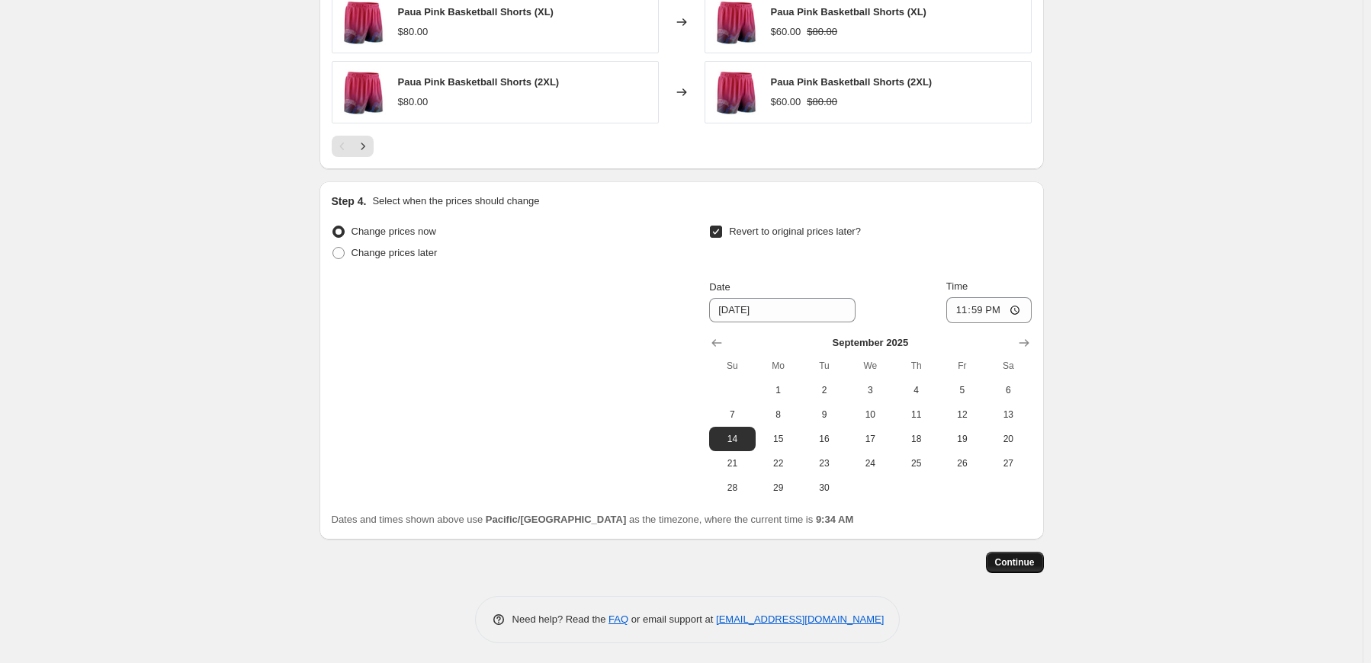
click at [1012, 563] on span "Continue" at bounding box center [1015, 562] width 40 height 12
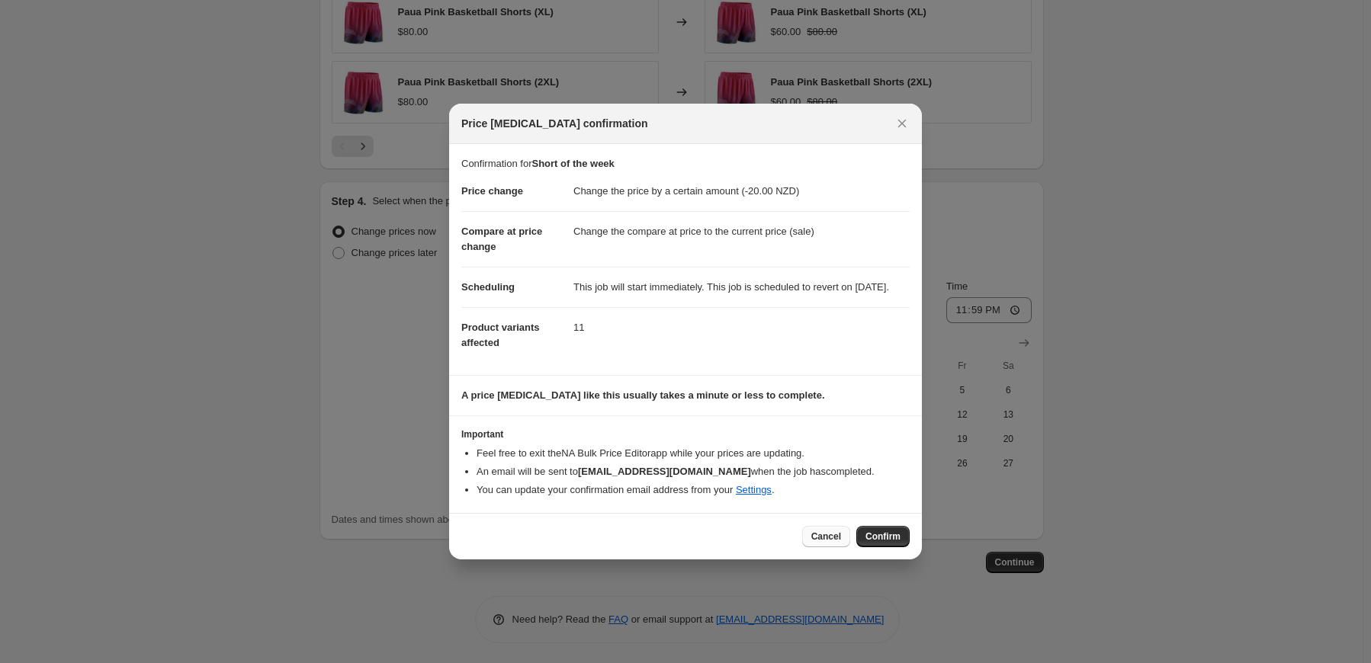
click at [825, 542] on span "Cancel" at bounding box center [826, 537] width 30 height 12
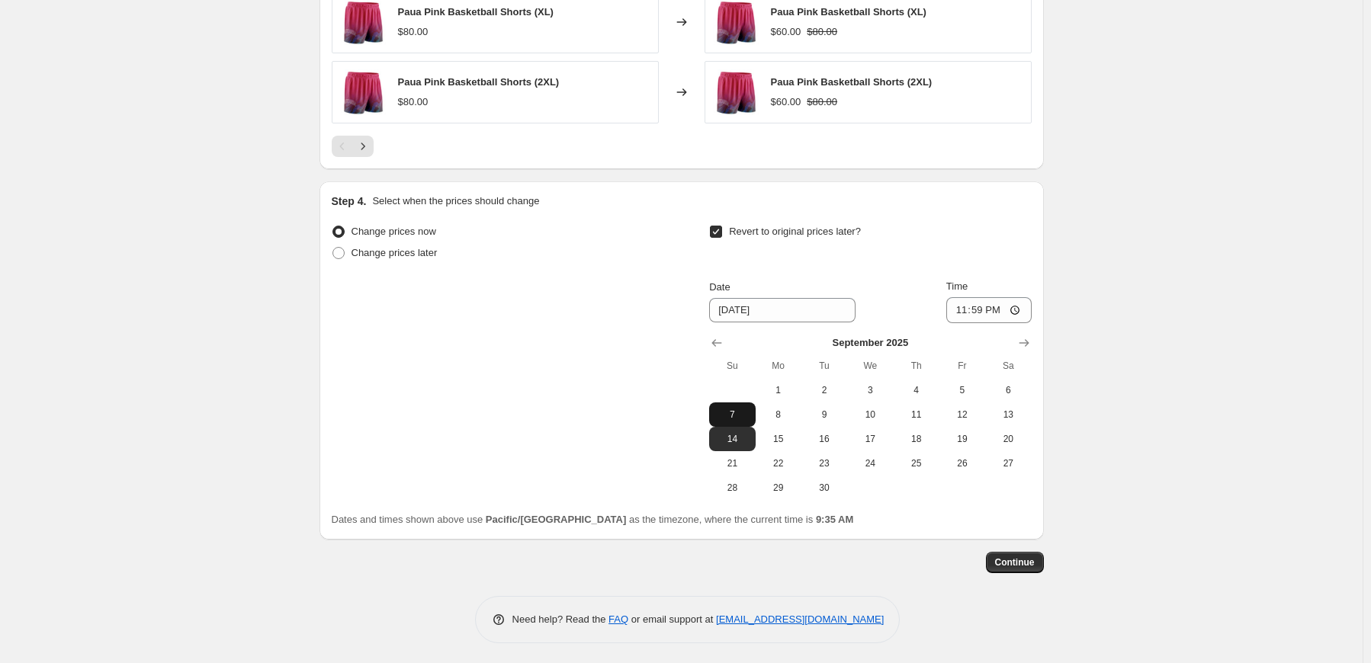
click at [732, 409] on span "7" at bounding box center [732, 415] width 34 height 12
type input "[DATE]"
click at [1015, 566] on span "Continue" at bounding box center [1015, 562] width 40 height 12
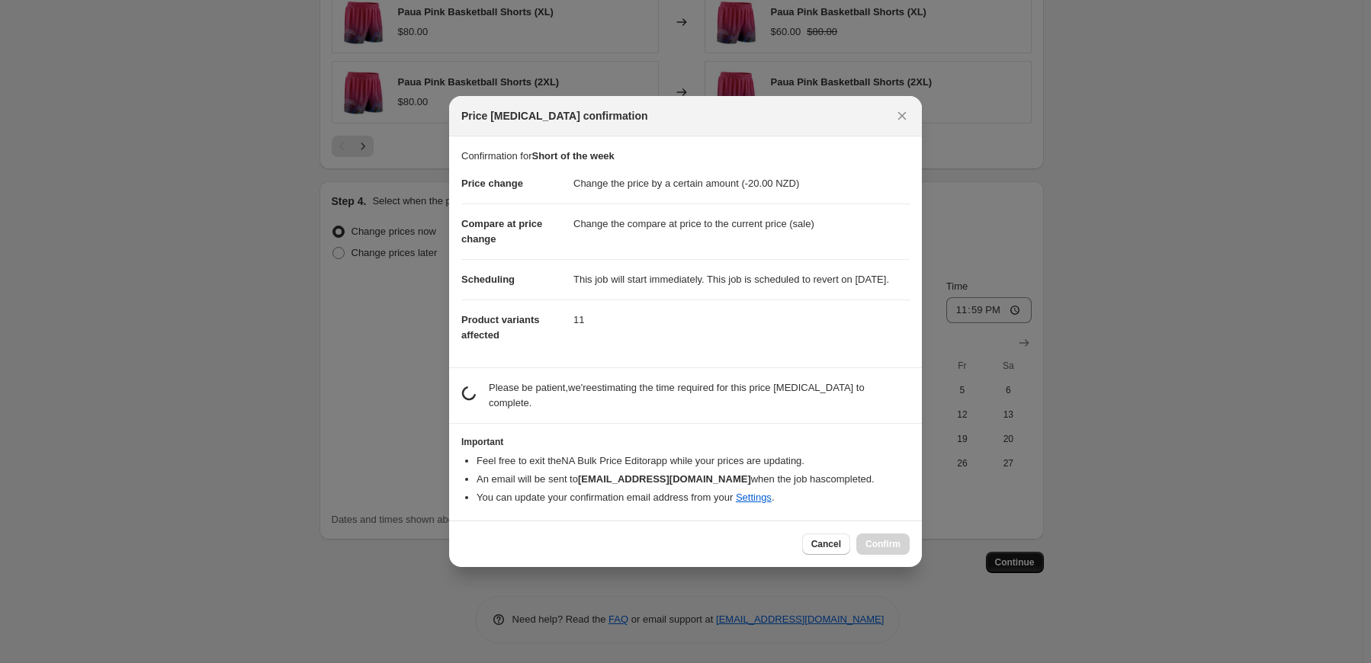
scroll to position [0, 0]
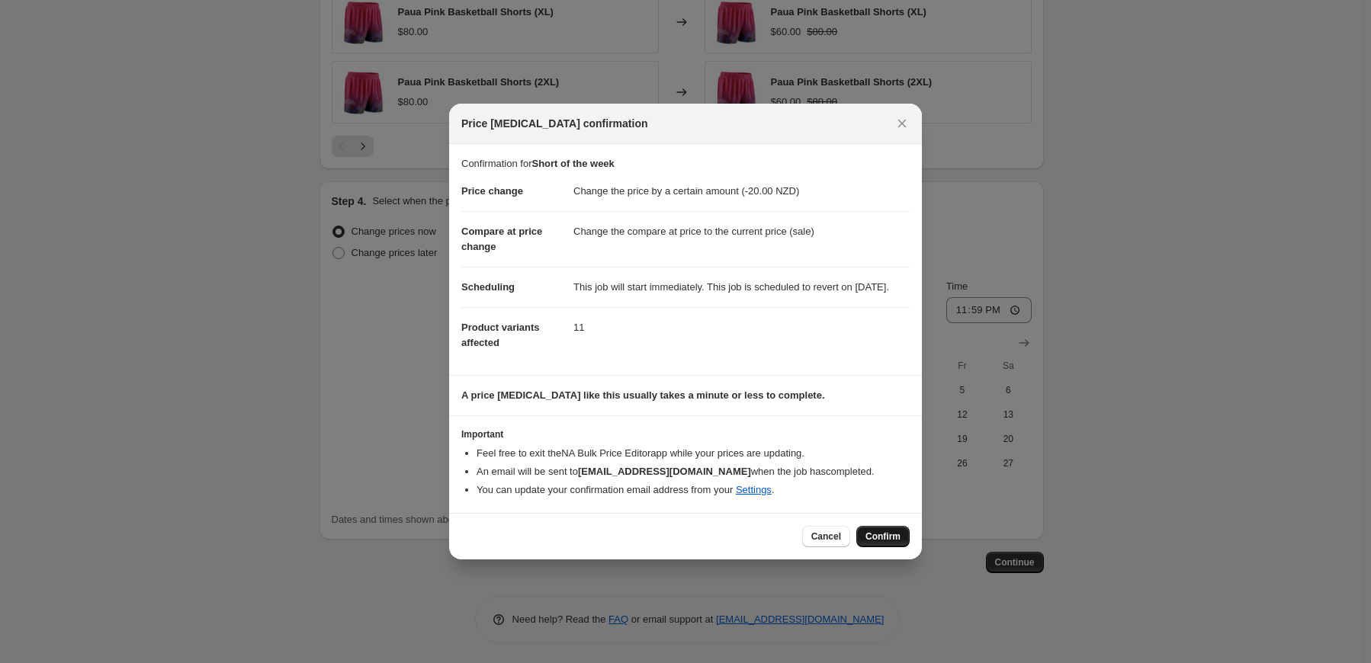
click at [876, 543] on span "Confirm" at bounding box center [882, 537] width 35 height 12
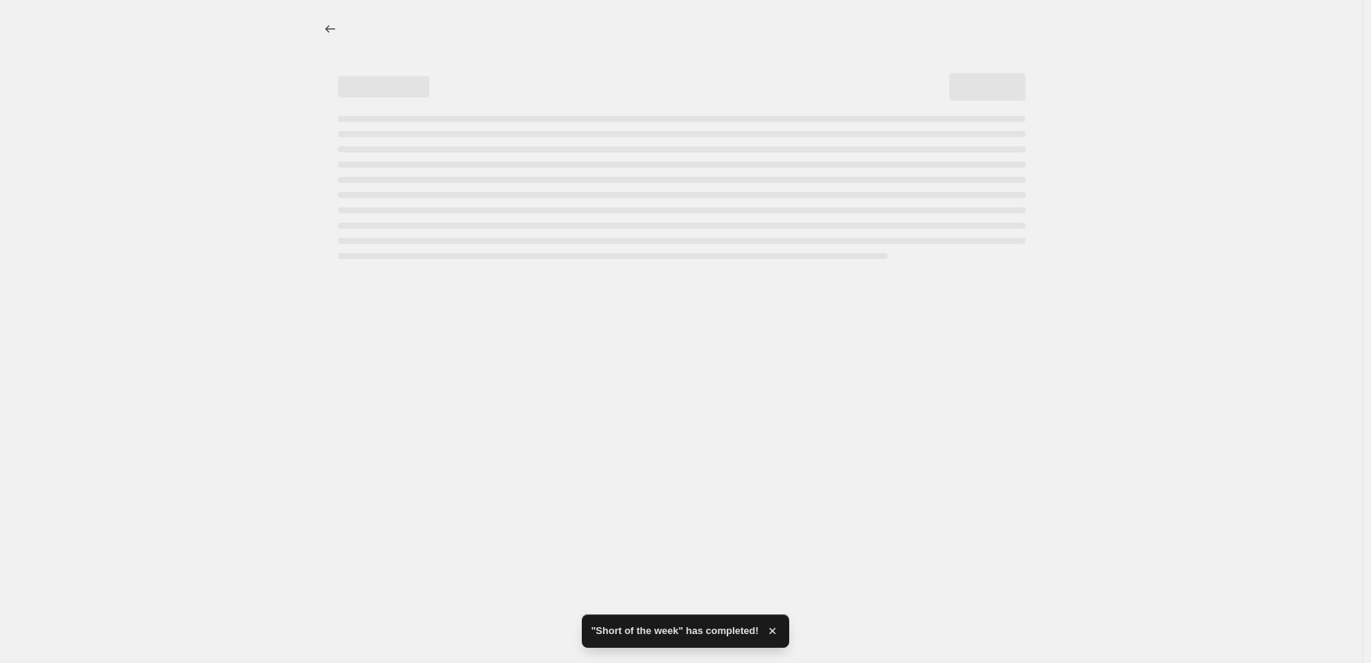
select select "by"
select select "tag"
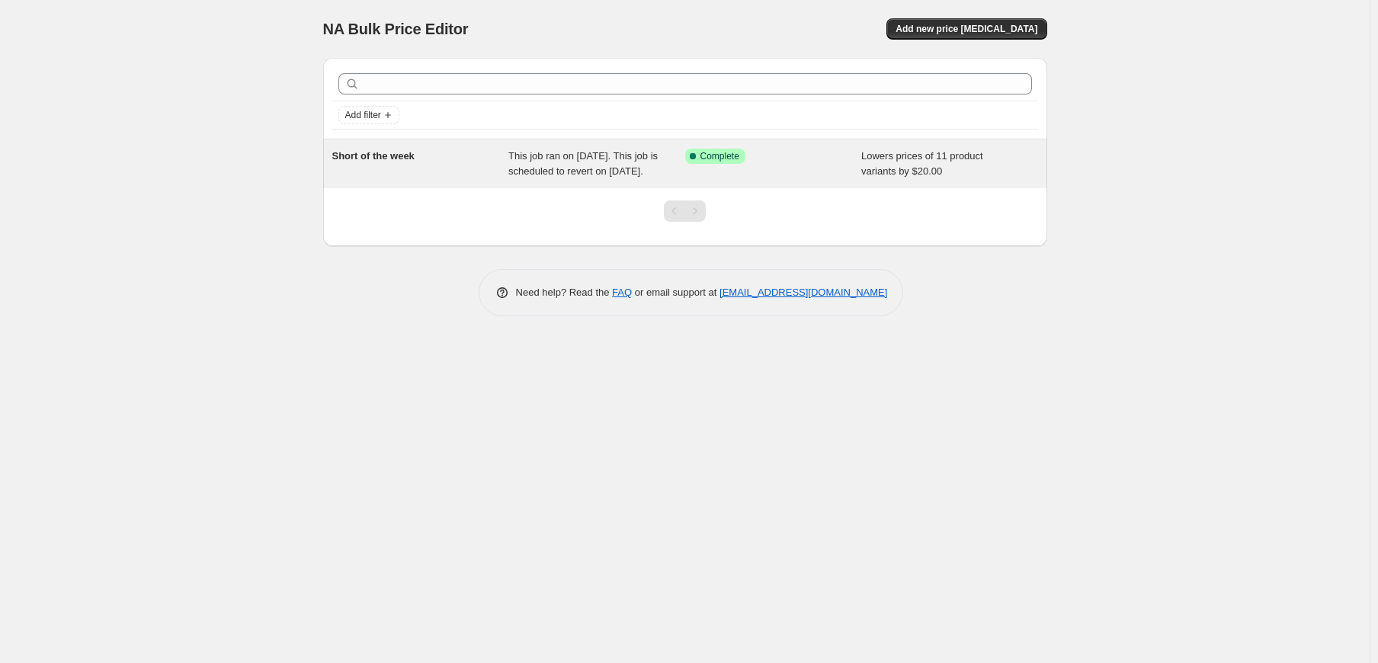
click at [613, 175] on span "This job ran on August 29, 2025. This job is scheduled to revert on September 7…" at bounding box center [582, 163] width 149 height 27
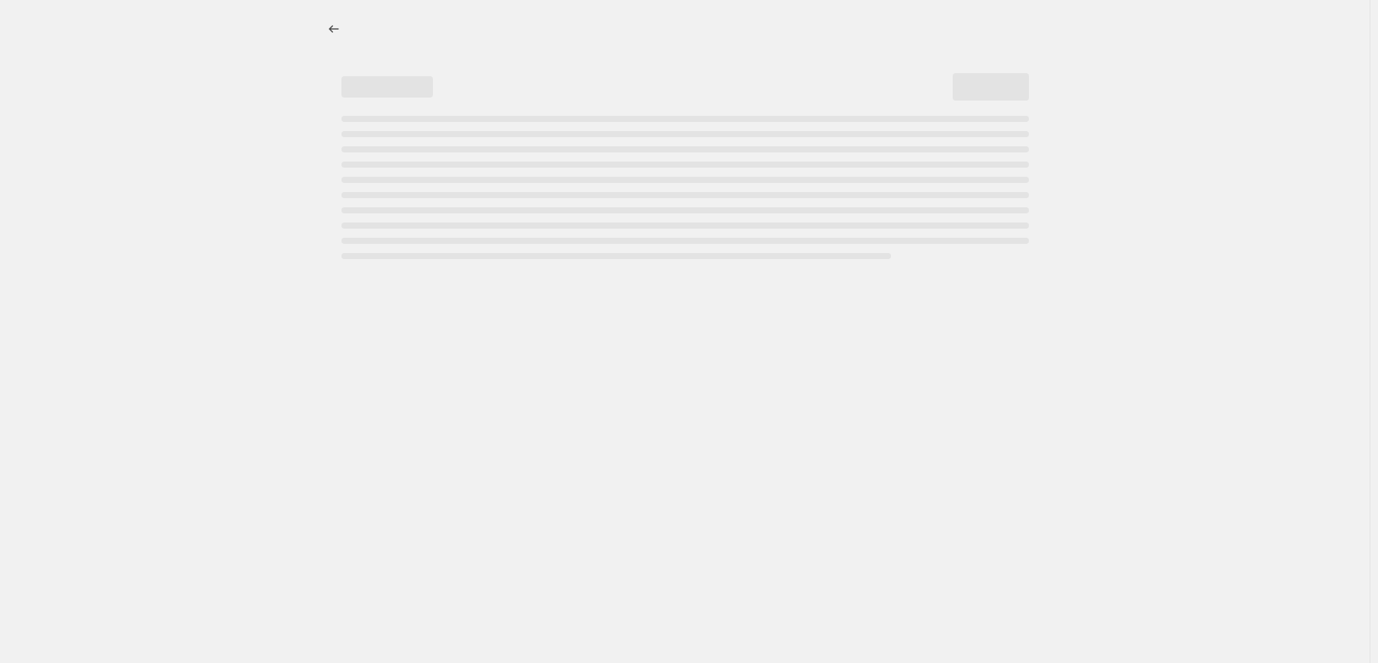
select select "by"
select select "tag"
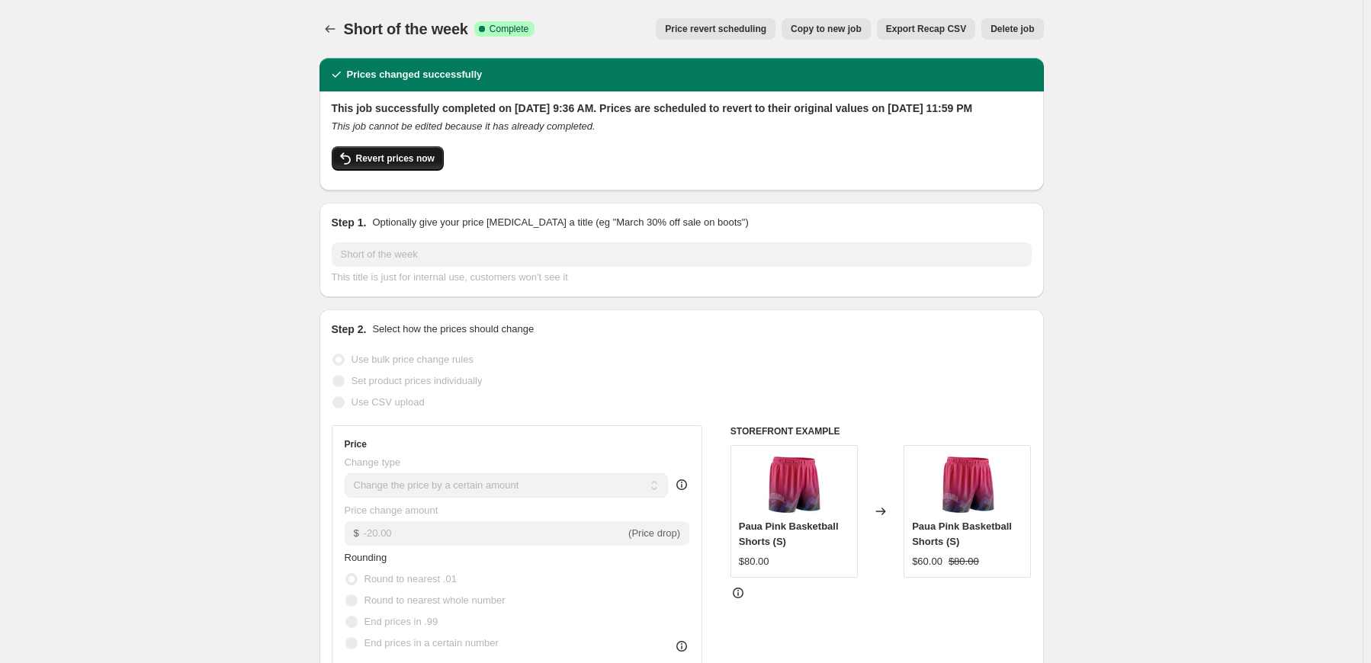
click at [418, 165] on span "Revert prices now" at bounding box center [395, 158] width 79 height 12
checkbox input "false"
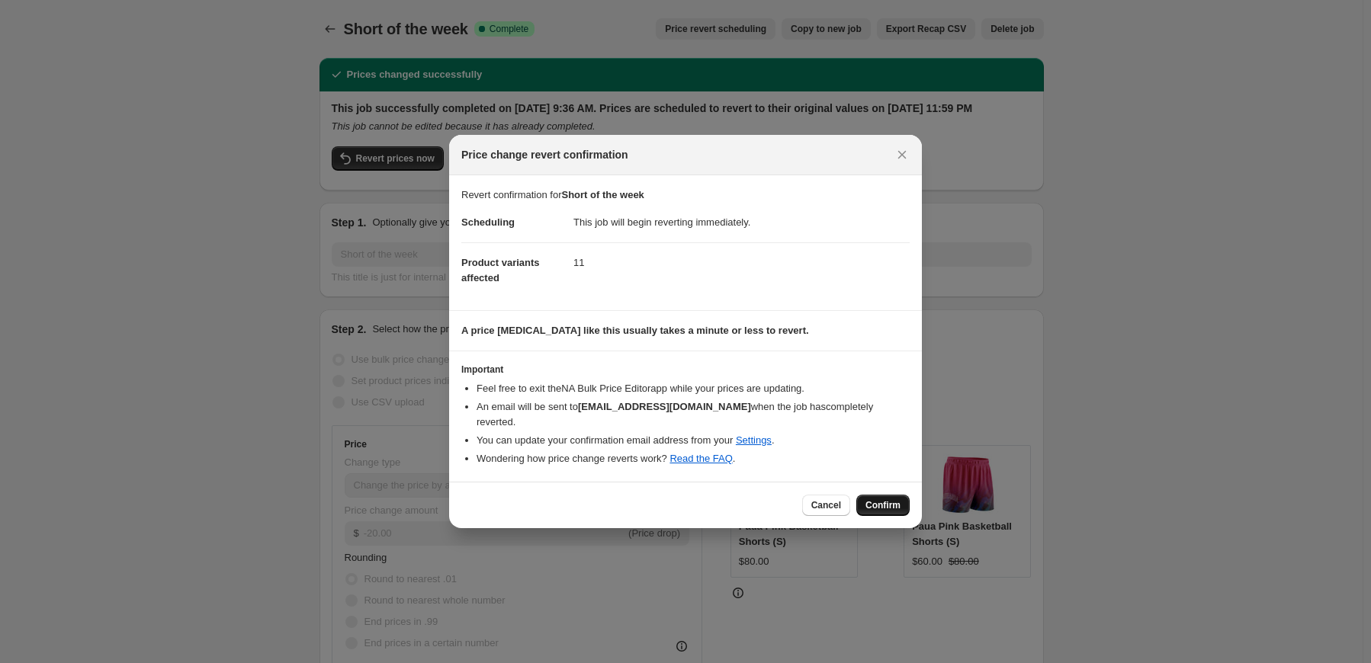
click at [877, 499] on span "Confirm" at bounding box center [882, 505] width 35 height 12
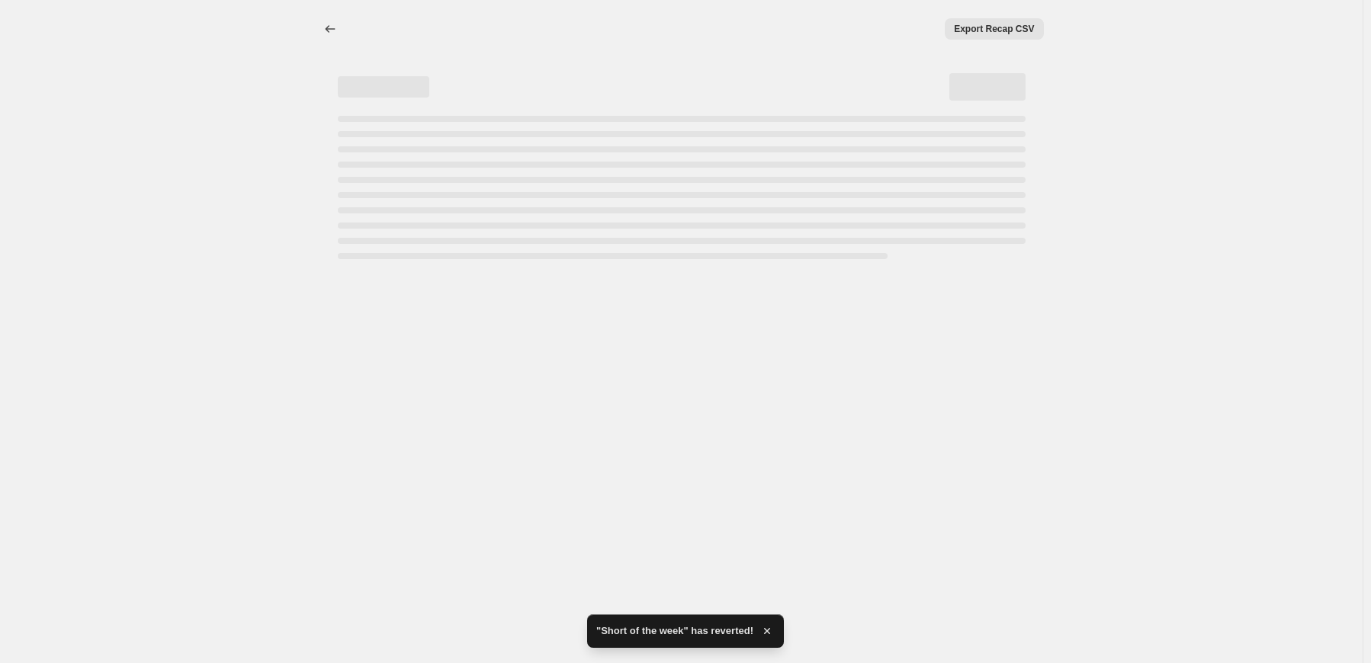
select select "by"
select select "tag"
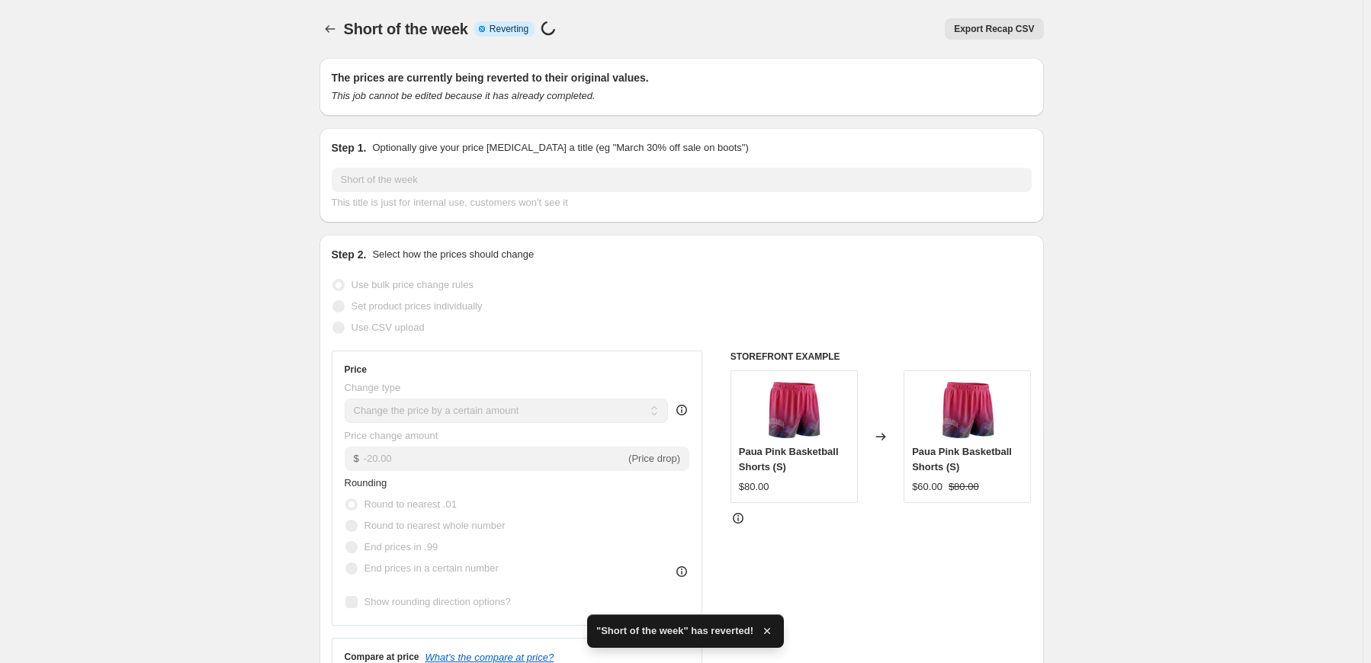
checkbox input "true"
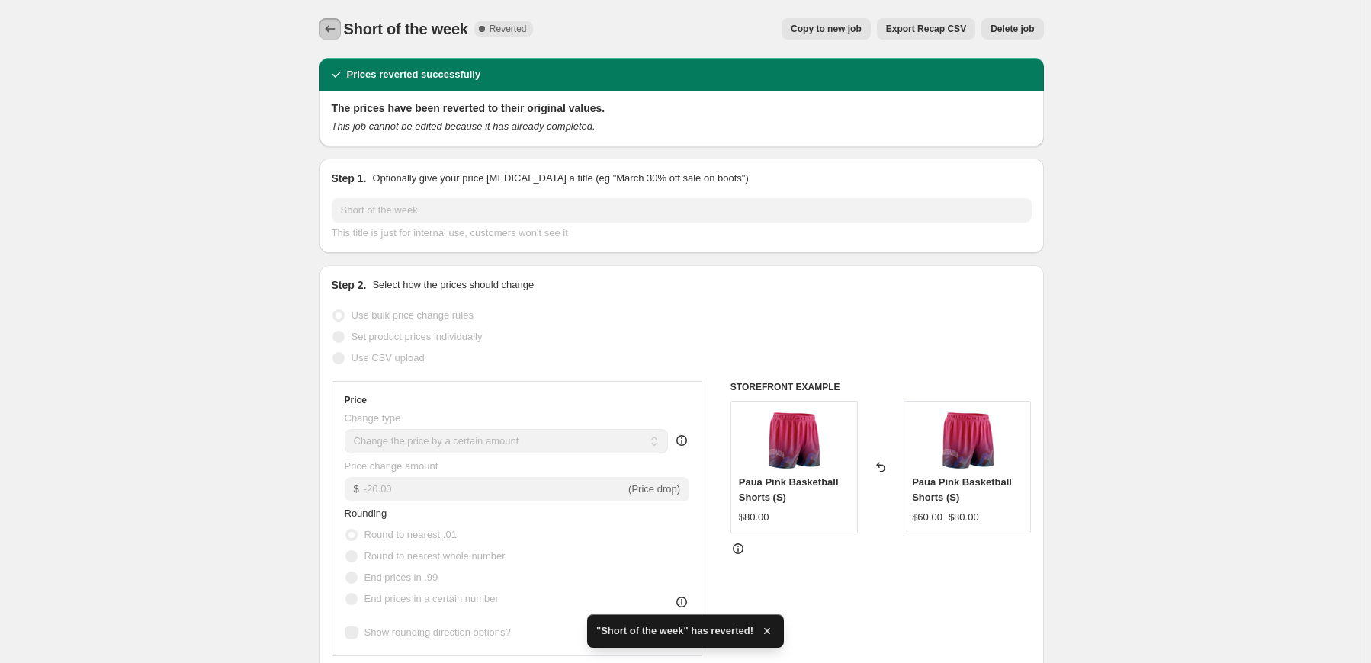
click at [329, 31] on icon "Price change jobs" at bounding box center [329, 28] width 15 height 15
